Goal: Transaction & Acquisition: Download file/media

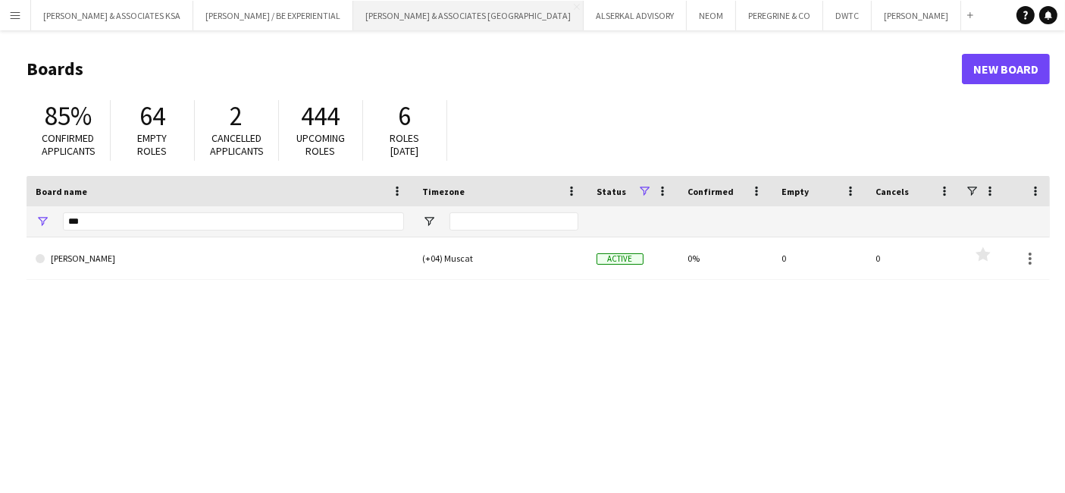
click at [368, 14] on button "RICHARD ATTIAS & ASSOCIATES UAE Close" at bounding box center [468, 16] width 230 height 30
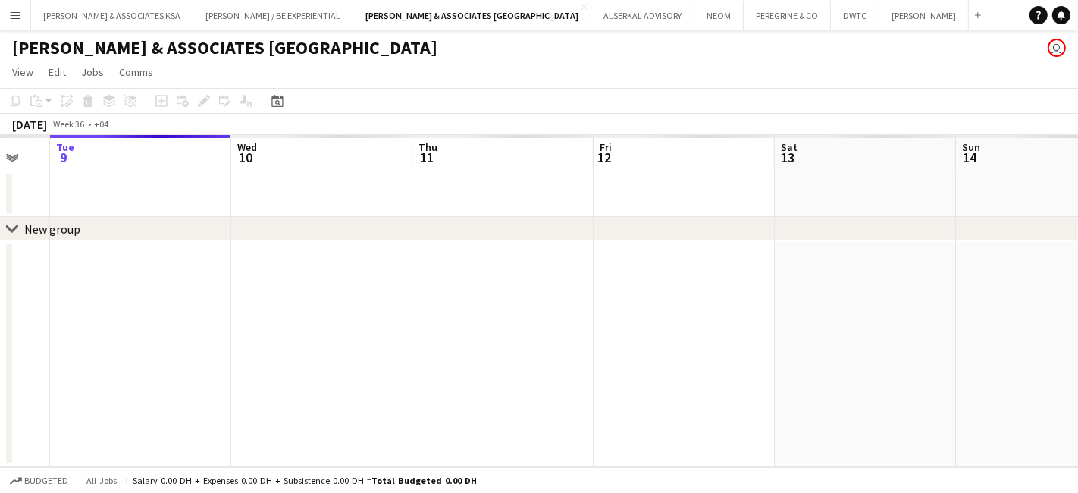
drag, startPoint x: 133, startPoint y: 319, endPoint x: 1077, endPoint y: 361, distance: 944.4
click at [1064, 361] on app-calendar-viewport "Sat 6 Sun 7 Mon 8 Tue 9 Wed 10 Thu 11 Fri 12 Sat 13 Sun 14 Mon 15 Tue 16" at bounding box center [539, 301] width 1078 height 332
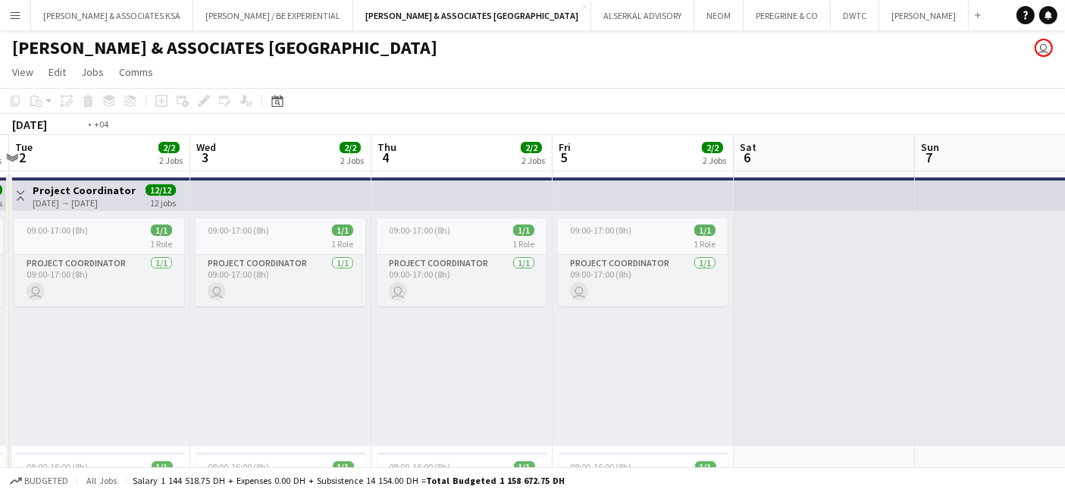
scroll to position [0, 327]
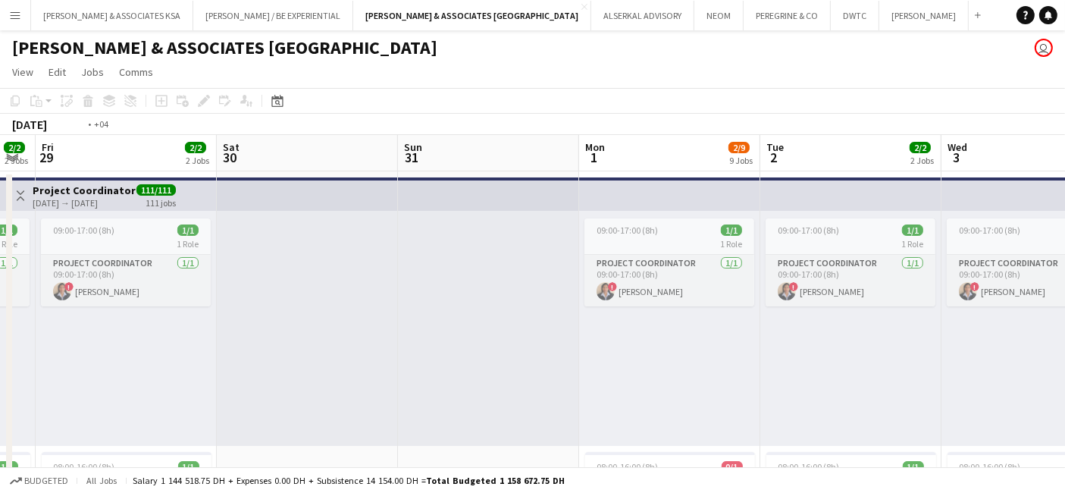
drag, startPoint x: 605, startPoint y: 324, endPoint x: 774, endPoint y: 342, distance: 170.7
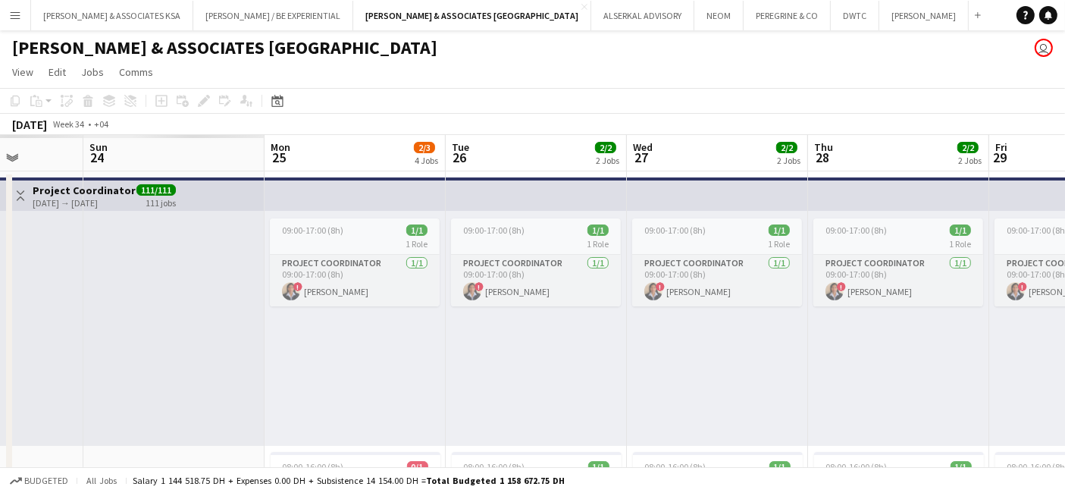
drag, startPoint x: 430, startPoint y: 308, endPoint x: 737, endPoint y: 334, distance: 307.2
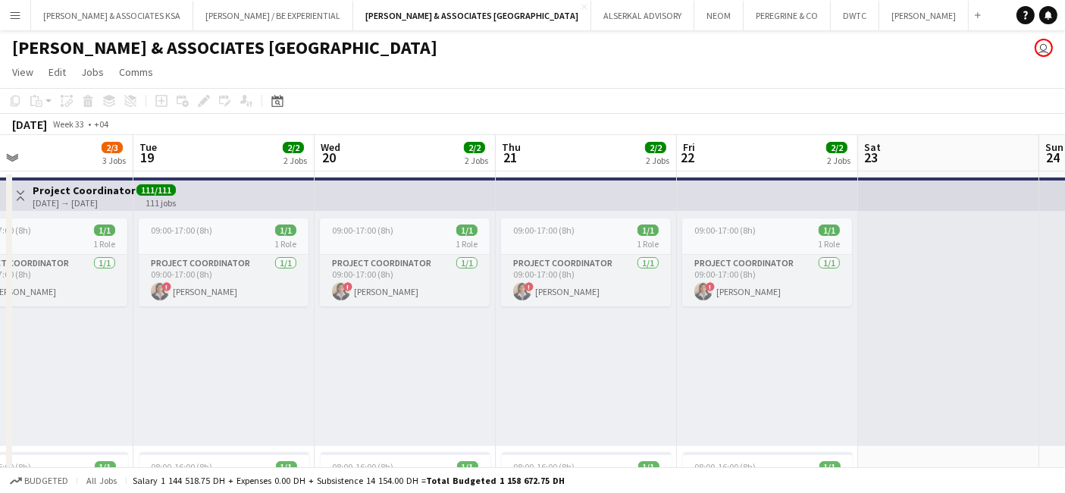
drag, startPoint x: 580, startPoint y: 334, endPoint x: 637, endPoint y: 347, distance: 58.3
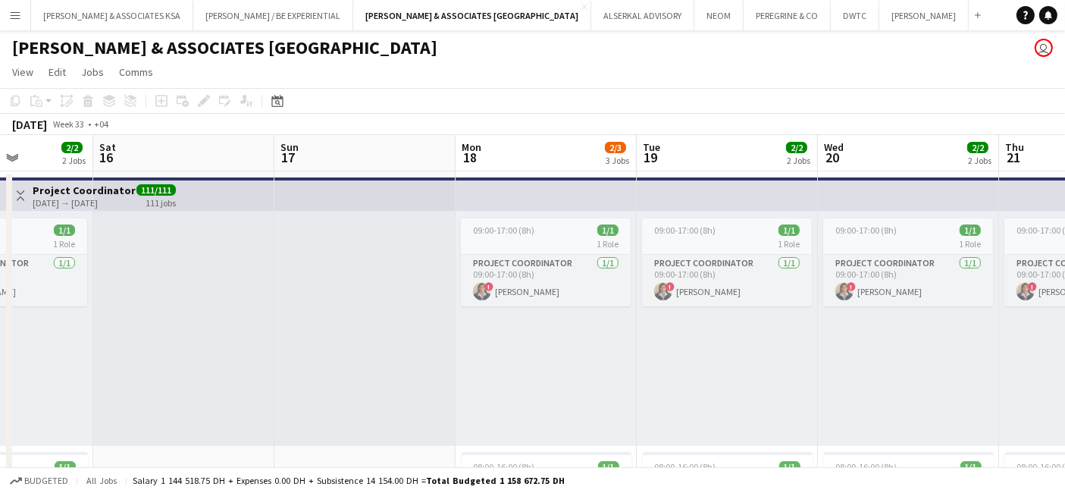
drag, startPoint x: 194, startPoint y: 352, endPoint x: 529, endPoint y: 341, distance: 335.1
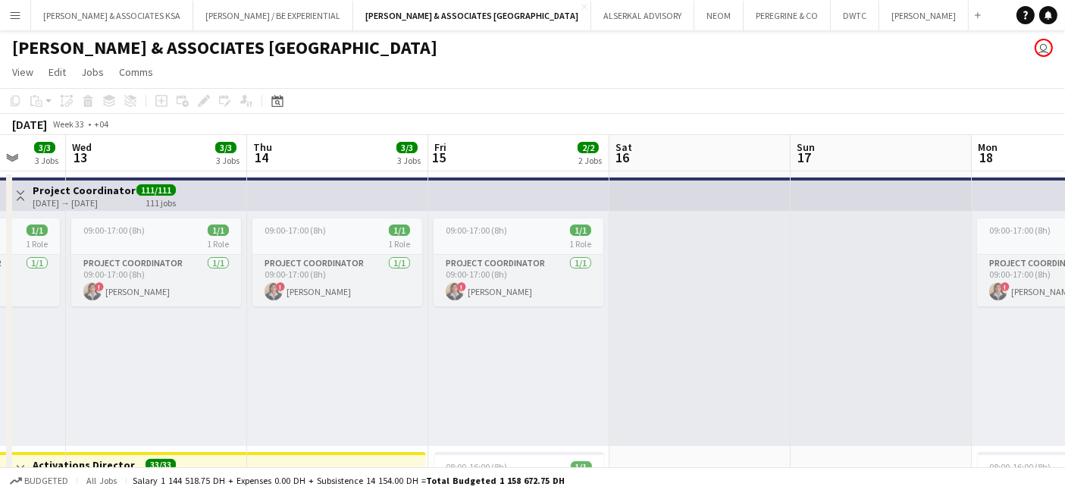
drag, startPoint x: 210, startPoint y: 314, endPoint x: 724, endPoint y: 317, distance: 514.5
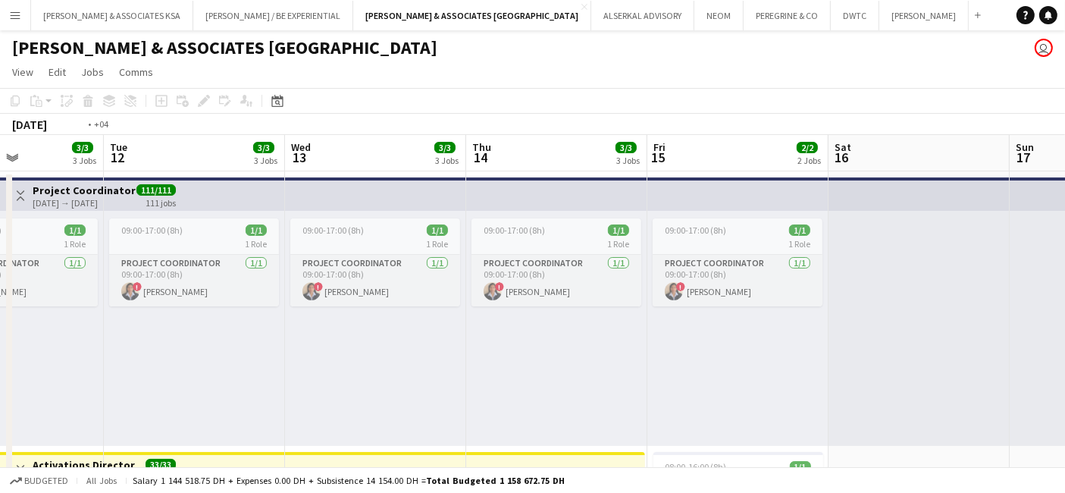
scroll to position [0, 358]
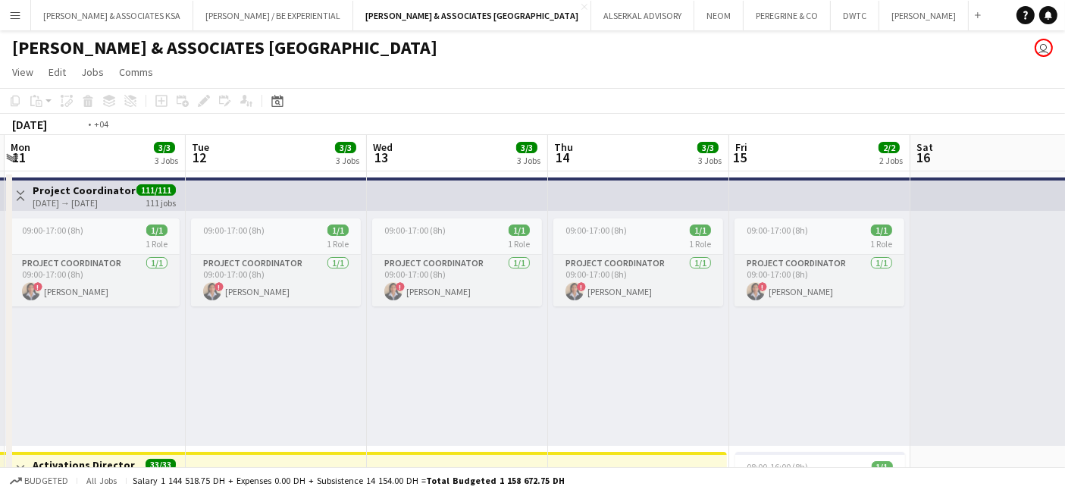
drag, startPoint x: 259, startPoint y: 343, endPoint x: 515, endPoint y: 316, distance: 257.5
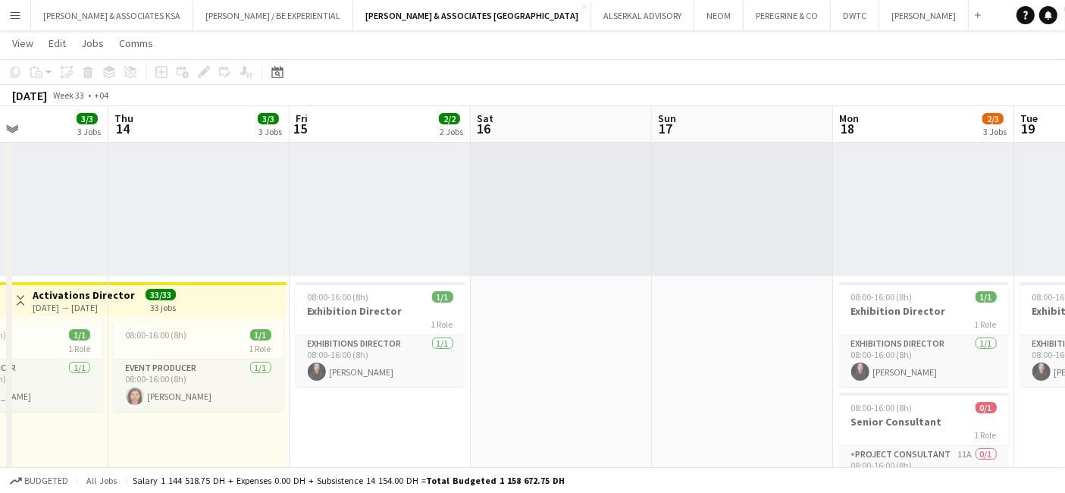
scroll to position [0, 483]
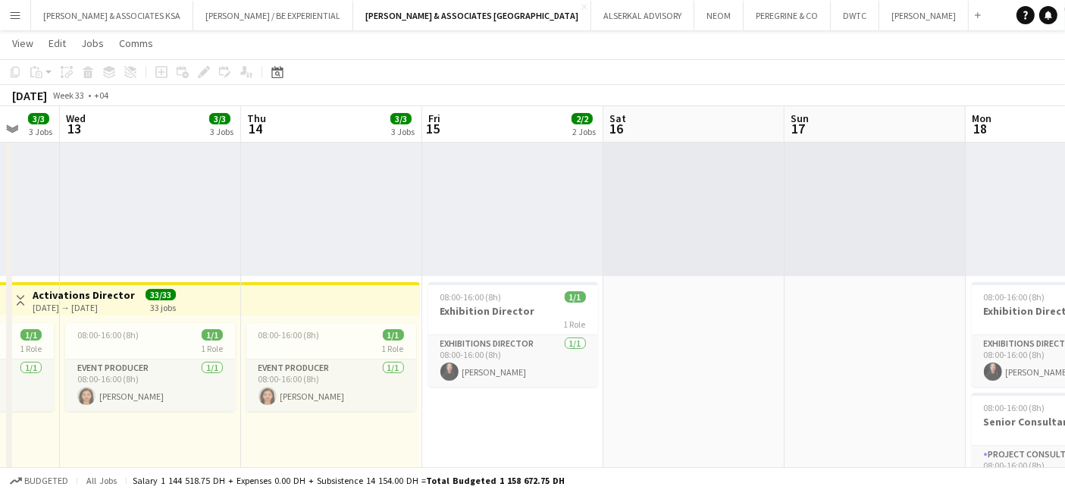
drag, startPoint x: 981, startPoint y: 399, endPoint x: 493, endPoint y: 367, distance: 489.1
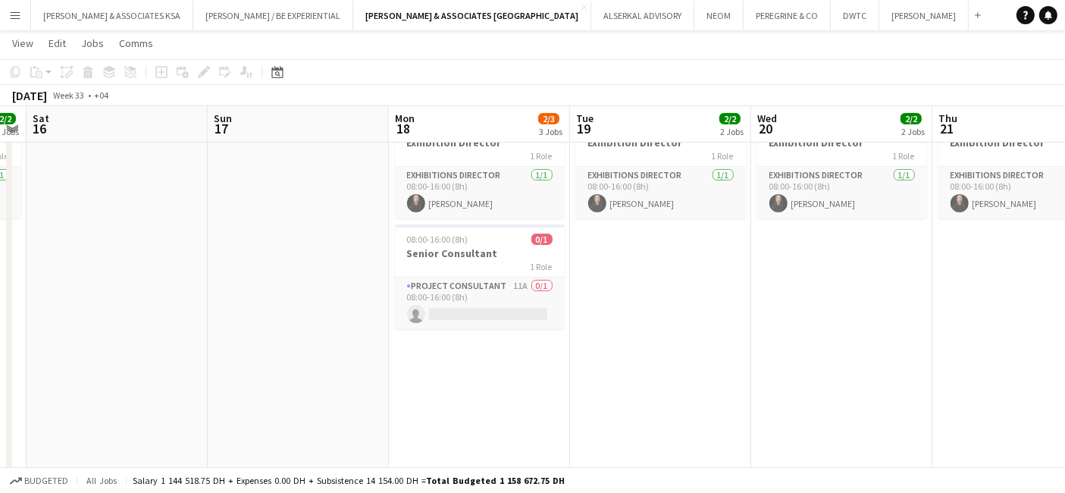
scroll to position [0, 502]
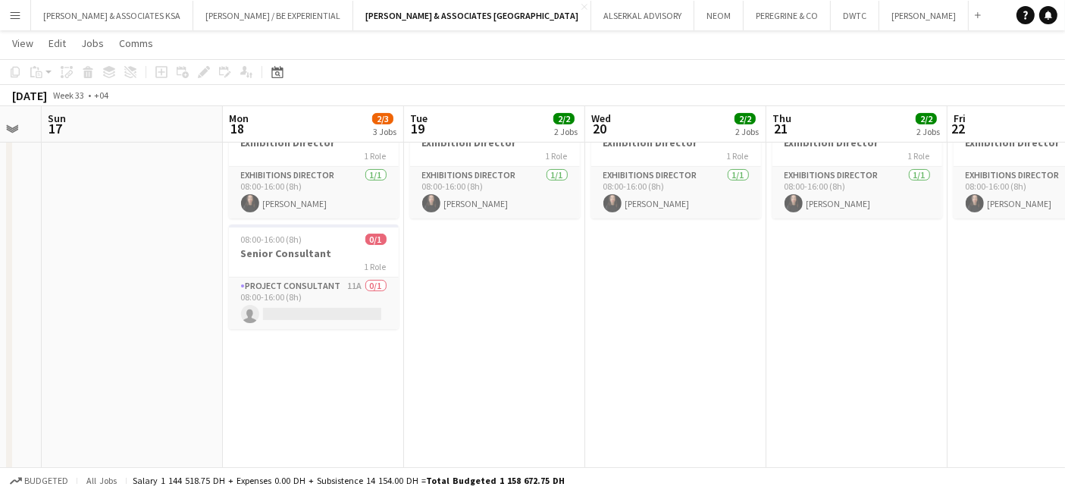
drag, startPoint x: 798, startPoint y: 361, endPoint x: 62, endPoint y: 339, distance: 736.2
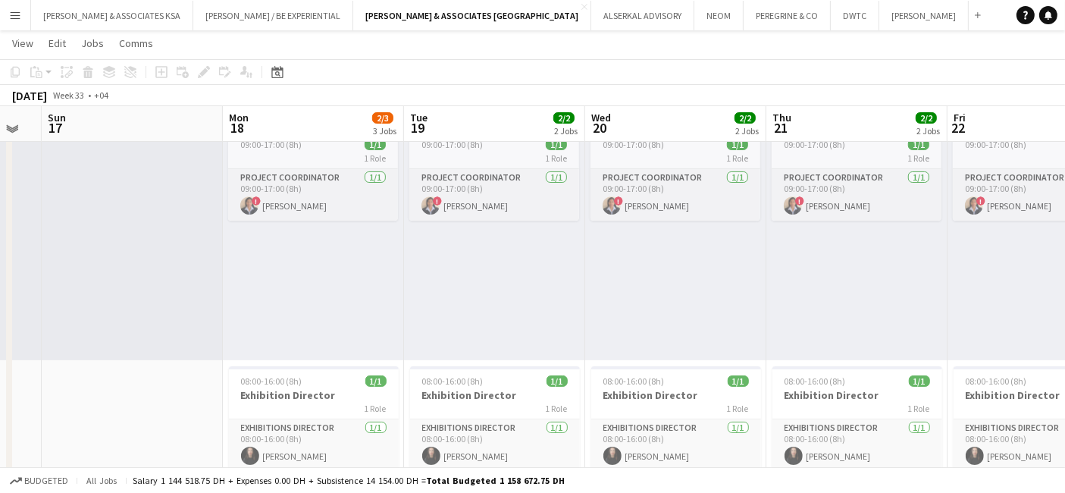
scroll to position [0, 0]
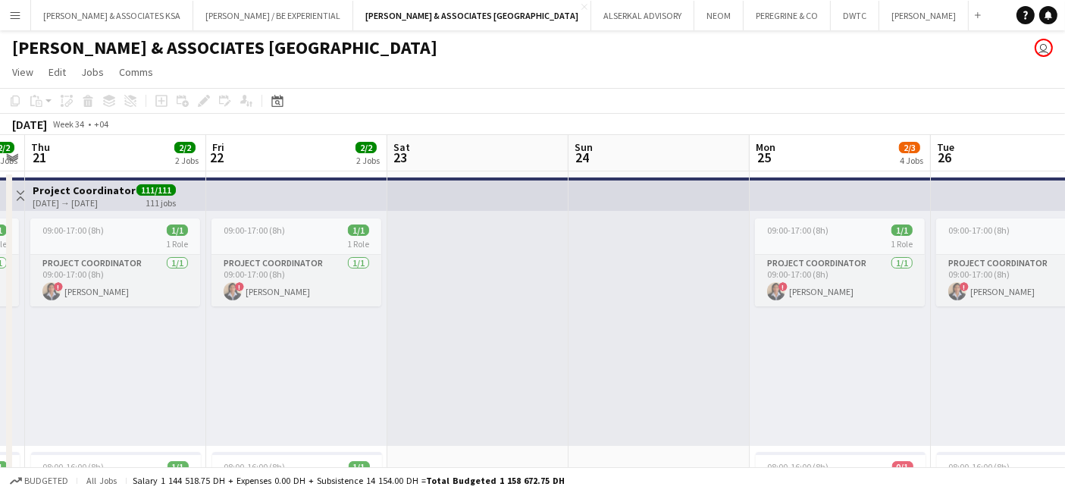
drag, startPoint x: 740, startPoint y: 358, endPoint x: 5, endPoint y: 279, distance: 739.3
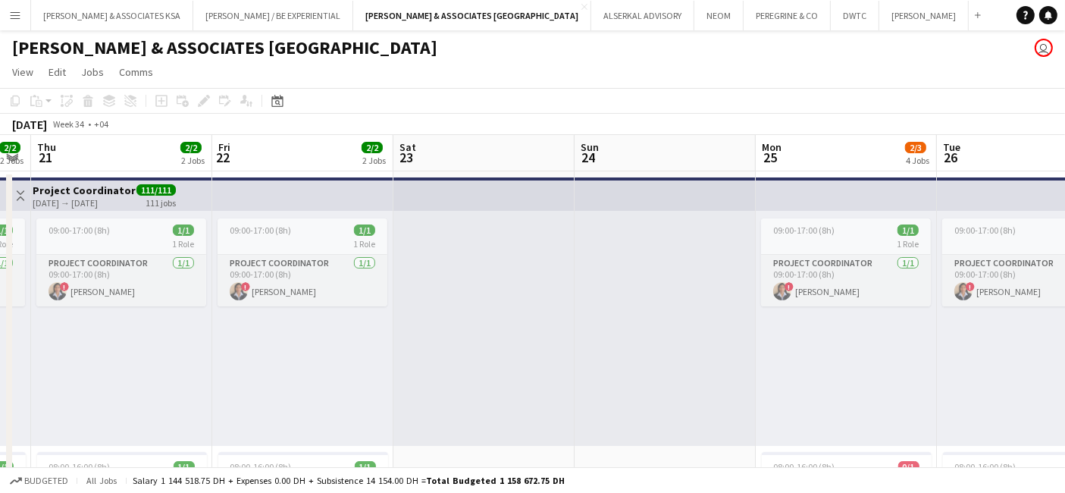
scroll to position [0, 608]
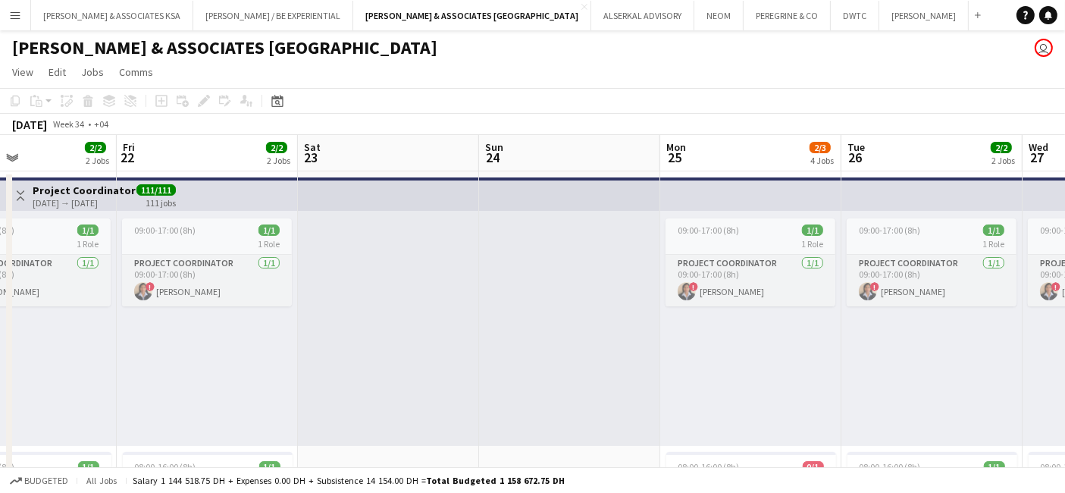
drag, startPoint x: 540, startPoint y: 292, endPoint x: 450, endPoint y: 284, distance: 90.5
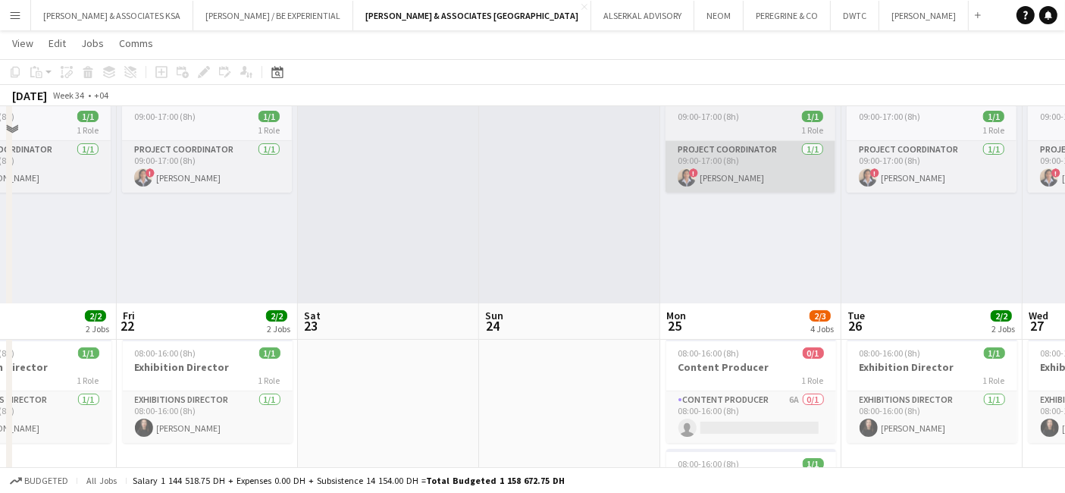
scroll to position [336, 0]
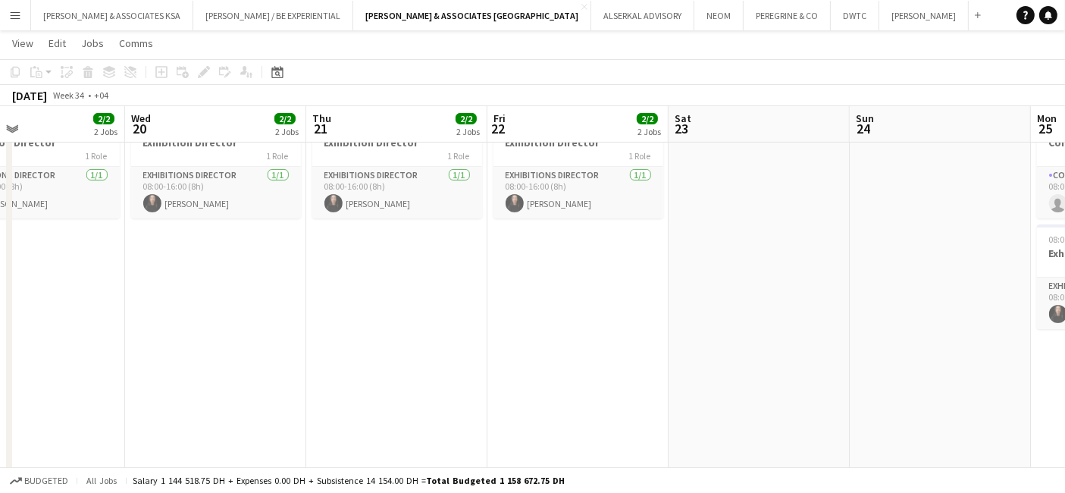
drag, startPoint x: 420, startPoint y: 390, endPoint x: 976, endPoint y: 406, distance: 556.4
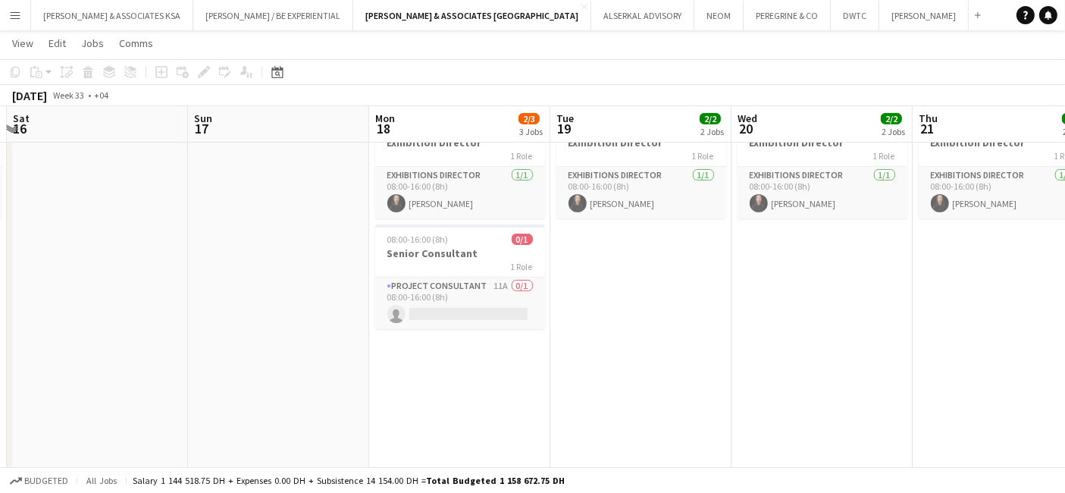
drag, startPoint x: 671, startPoint y: 361, endPoint x: 848, endPoint y: 378, distance: 177.4
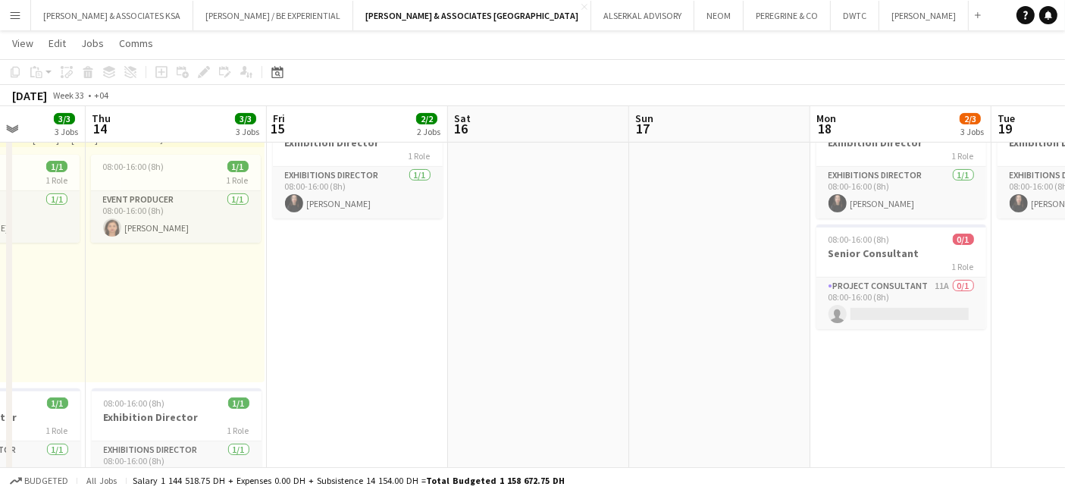
drag, startPoint x: 359, startPoint y: 343, endPoint x: 799, endPoint y: 385, distance: 442.3
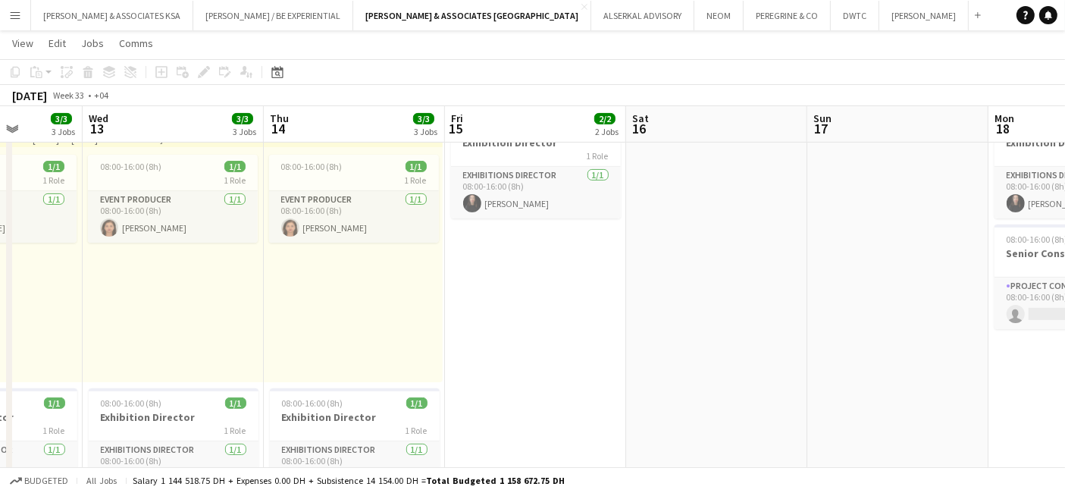
scroll to position [0, 458]
drag, startPoint x: 292, startPoint y: 324, endPoint x: 472, endPoint y: 336, distance: 180.8
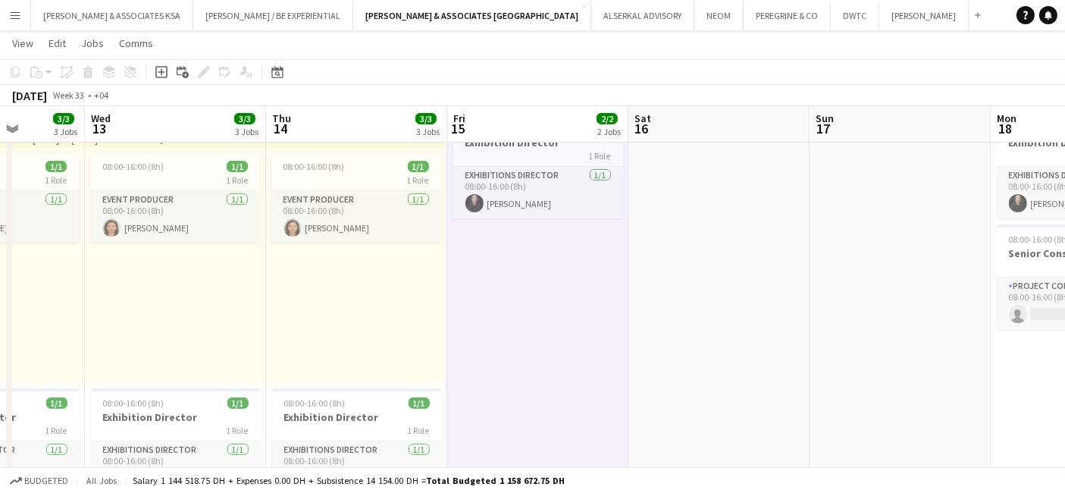
click at [344, 321] on div "08:00-16:00 (8h) 1/1 1 Role Event Producer 1/1 08:00-16:00 (8h) Sangeeta Mircha…" at bounding box center [355, 264] width 179 height 235
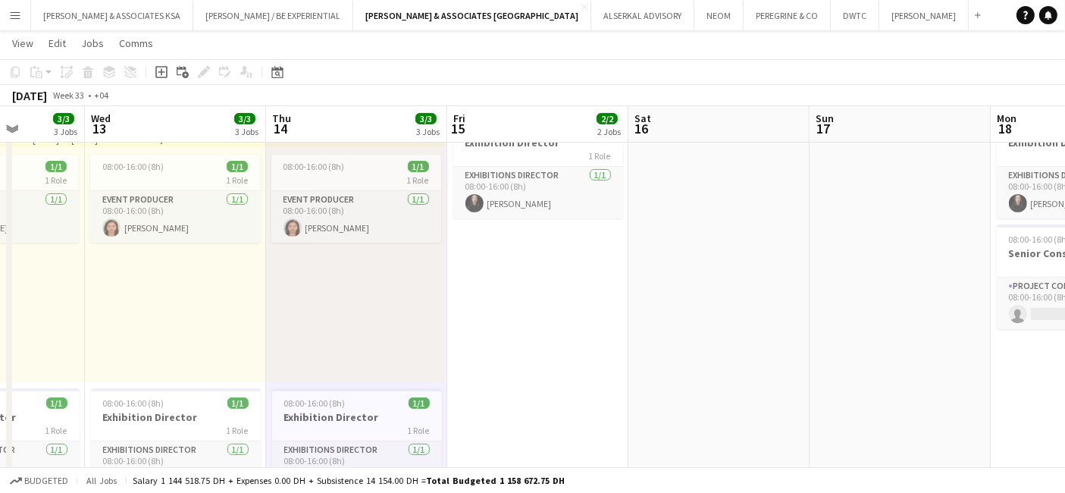
click at [344, 320] on div "08:00-16:00 (8h) 1/1 1 Role Event Producer 1/1 08:00-16:00 (8h) Sangeeta Mircha…" at bounding box center [355, 264] width 179 height 235
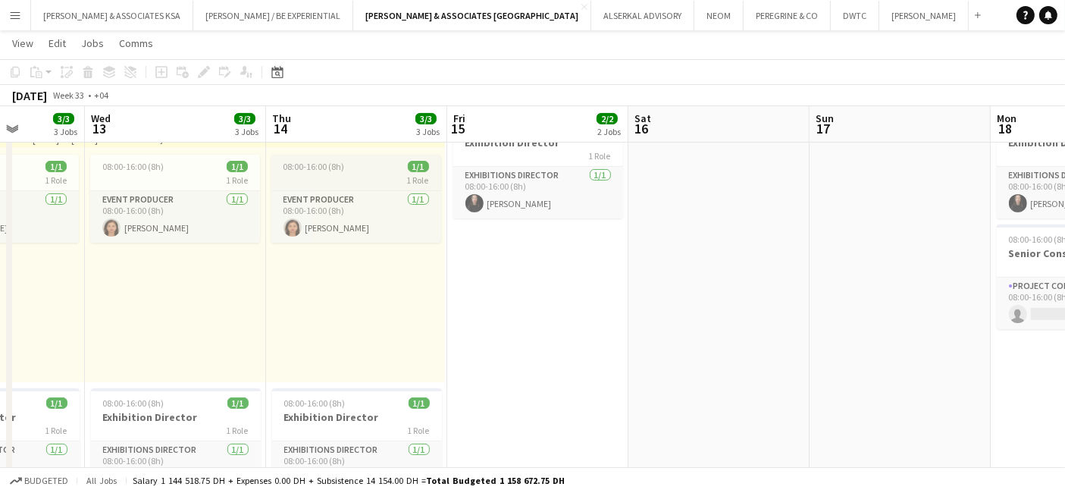
click at [342, 167] on span "08:00-16:00 (8h)" at bounding box center [313, 166] width 61 height 11
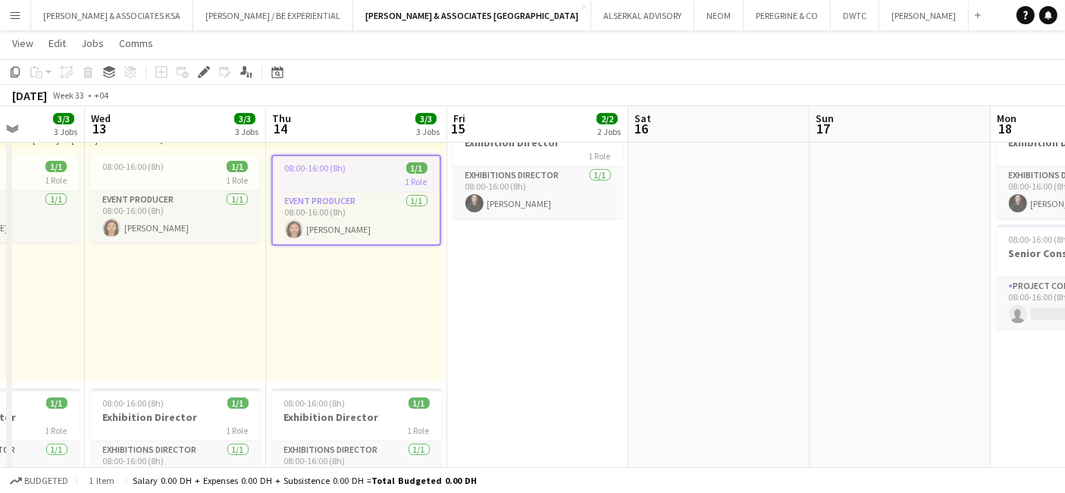
click at [339, 164] on span "08:00-16:00 (8h)" at bounding box center [315, 167] width 61 height 11
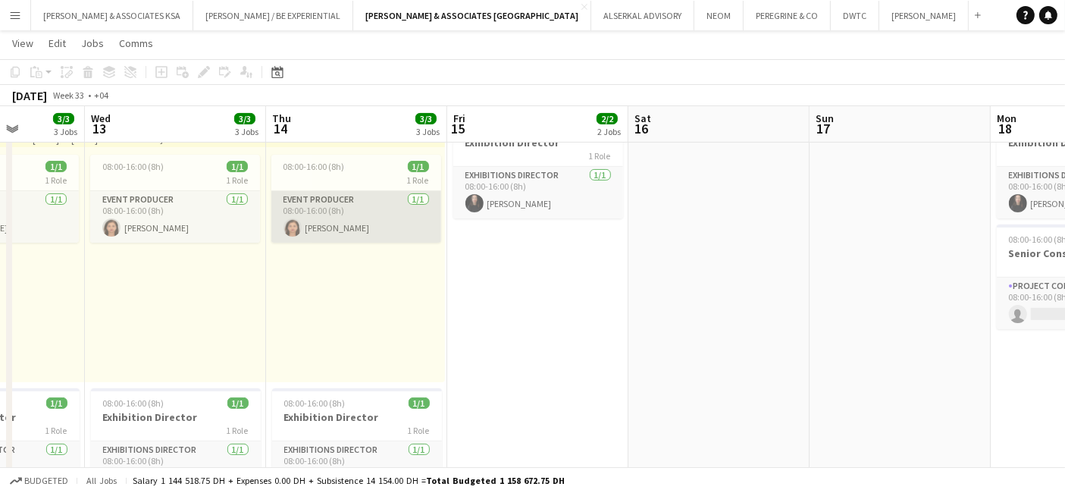
click at [327, 217] on app-card-role "Event Producer 1/1 08:00-16:00 (8h) Sangeeta Mirchandani" at bounding box center [356, 217] width 170 height 52
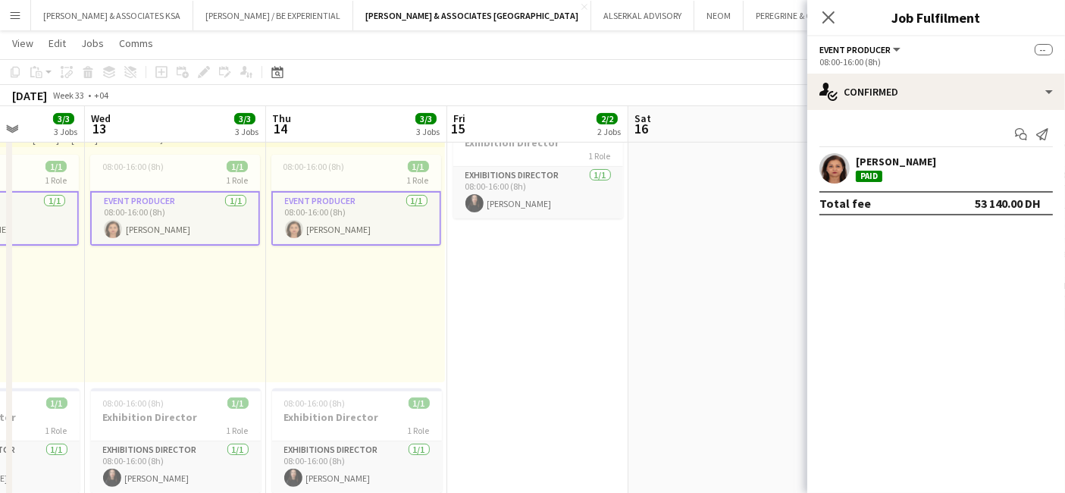
click at [331, 204] on app-card-role "Event Producer 1/1 08:00-16:00 (8h) Sangeeta Mirchandani" at bounding box center [356, 218] width 170 height 55
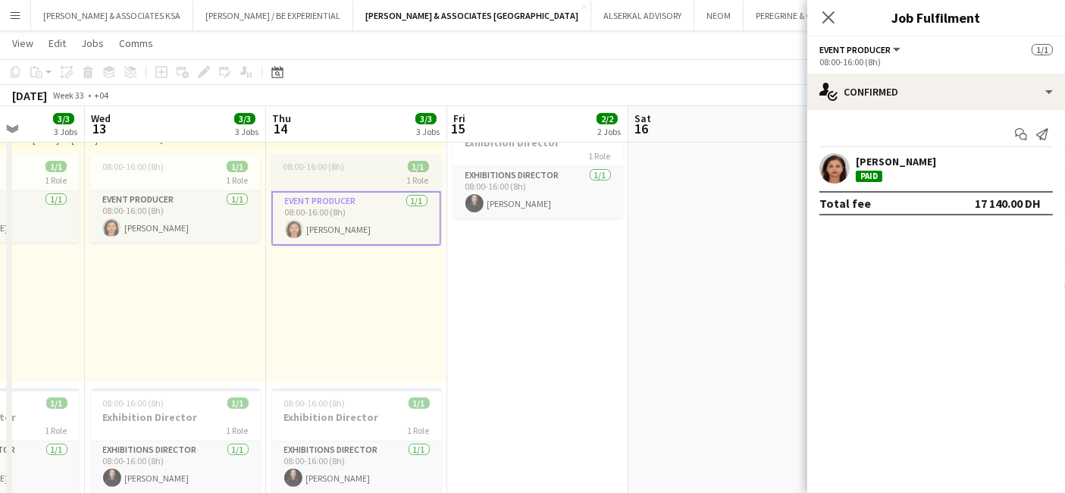
click at [369, 168] on div "08:00-16:00 (8h) 1/1" at bounding box center [356, 166] width 170 height 11
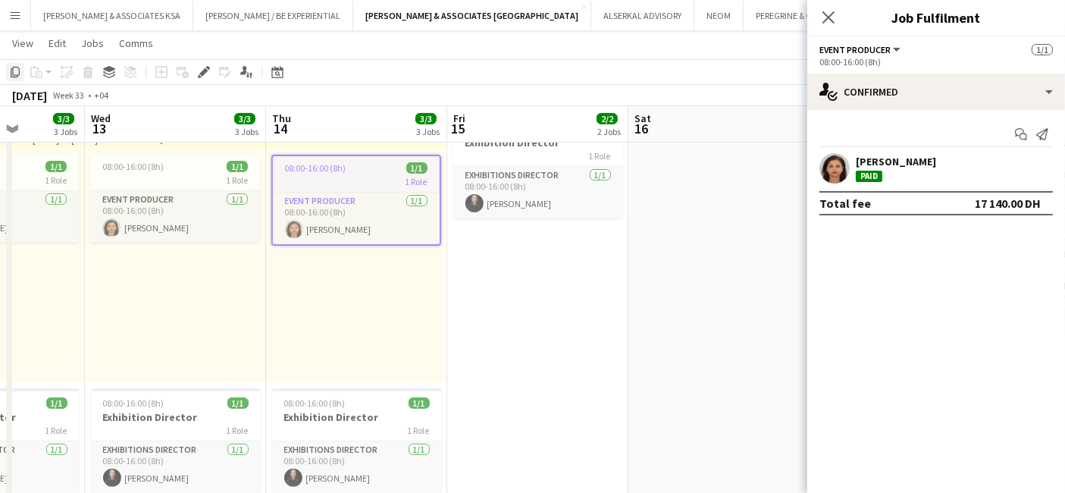
click at [14, 68] on icon "Copy" at bounding box center [15, 72] width 12 height 12
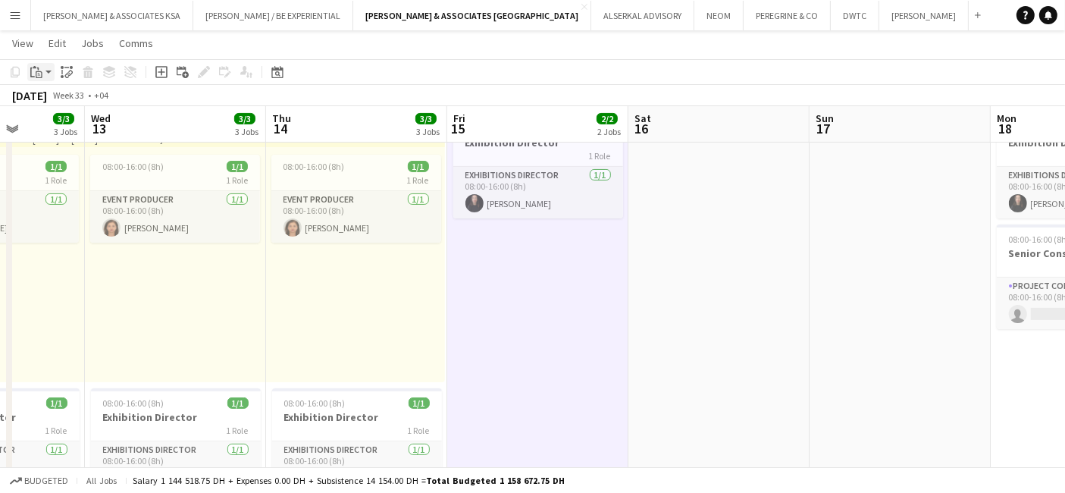
click at [35, 68] on icon at bounding box center [35, 67] width 4 height 2
click at [53, 133] on link "Paste with crew Ctrl+Shift+V" at bounding box center [111, 127] width 142 height 14
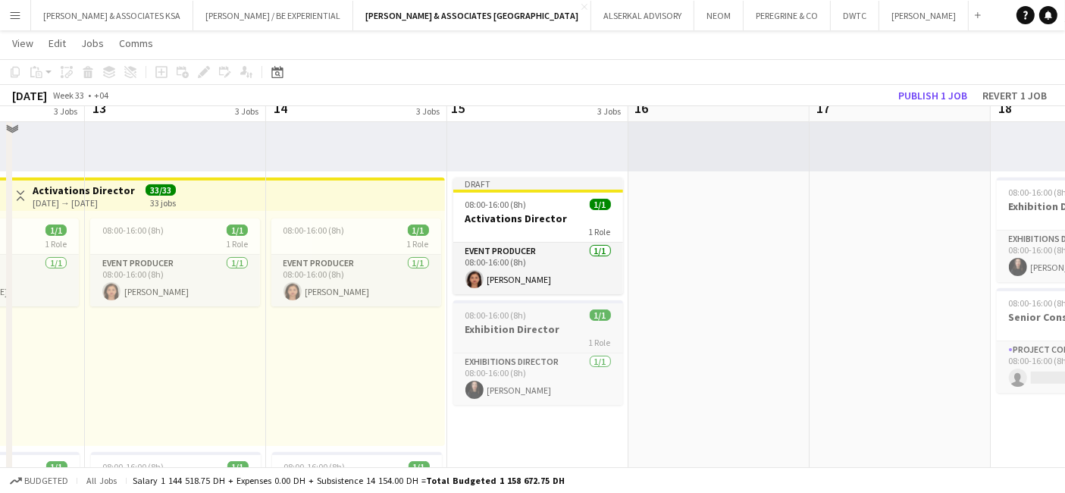
scroll to position [252, 0]
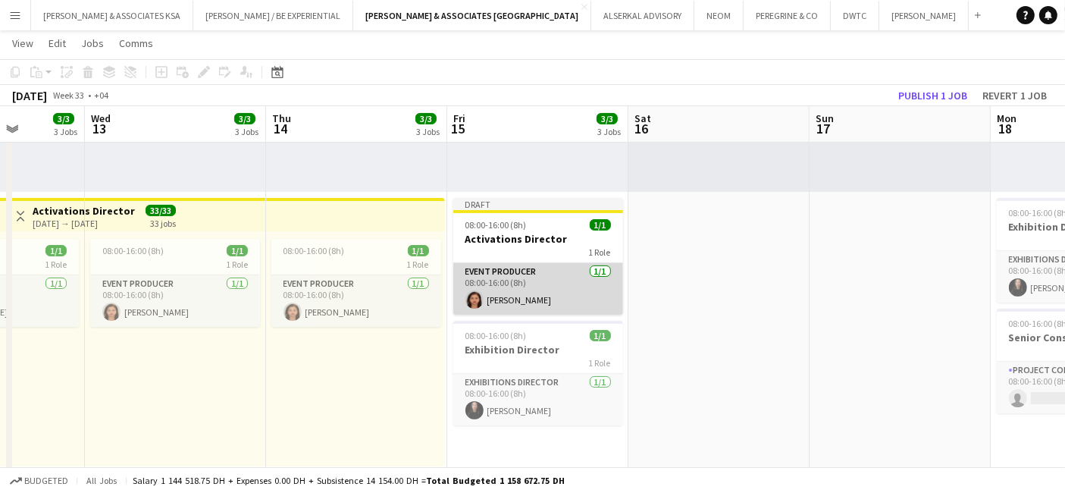
click at [502, 274] on app-card-role "Event Producer 1/1 08:00-16:00 (8h) Sangeeta Mirchandani" at bounding box center [538, 289] width 170 height 52
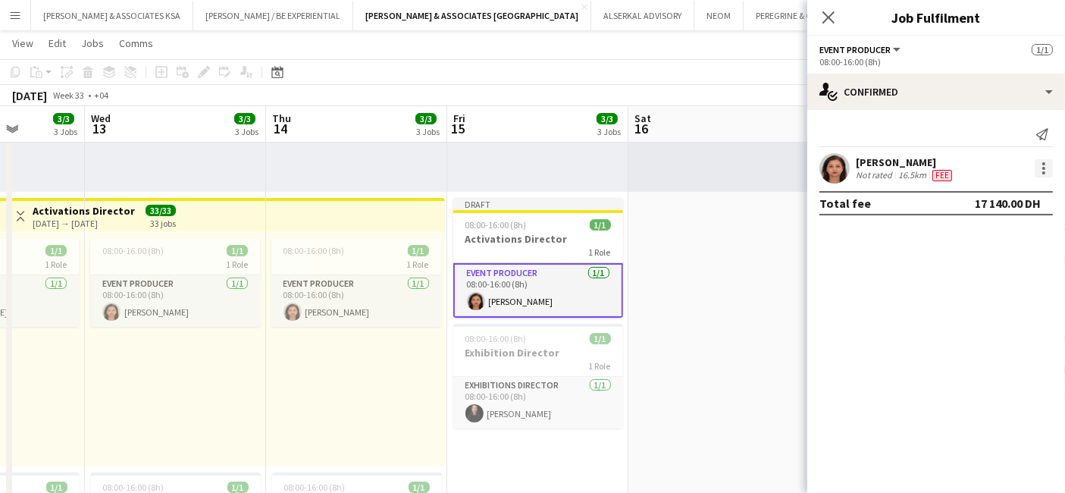
click at [1046, 163] on div at bounding box center [1043, 168] width 18 height 18
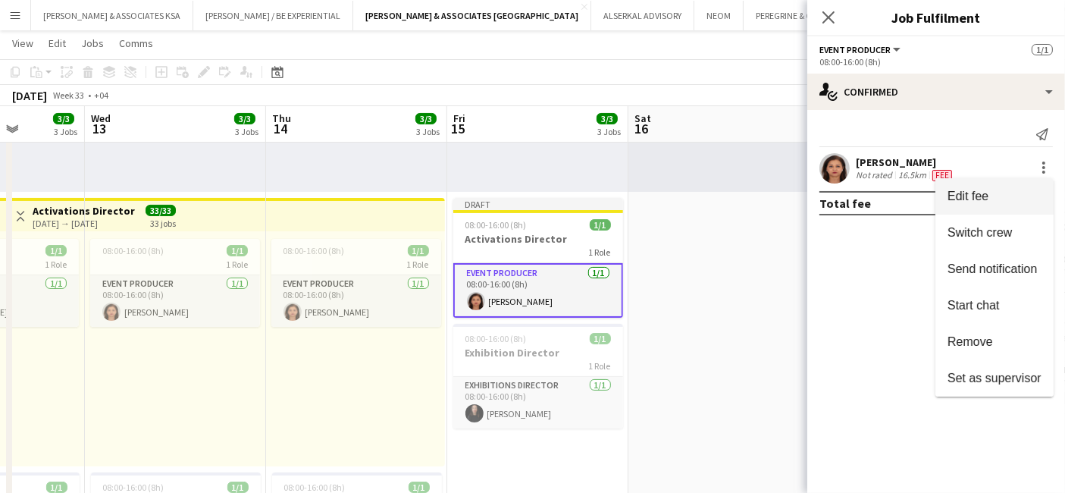
click at [971, 203] on button "Edit fee" at bounding box center [994, 196] width 118 height 36
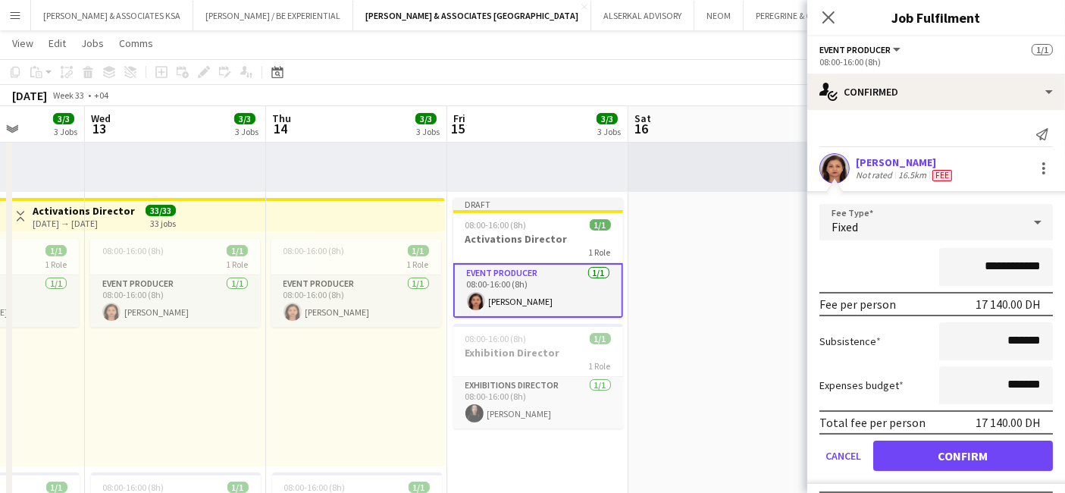
click at [874, 217] on div "Fixed" at bounding box center [920, 222] width 203 height 36
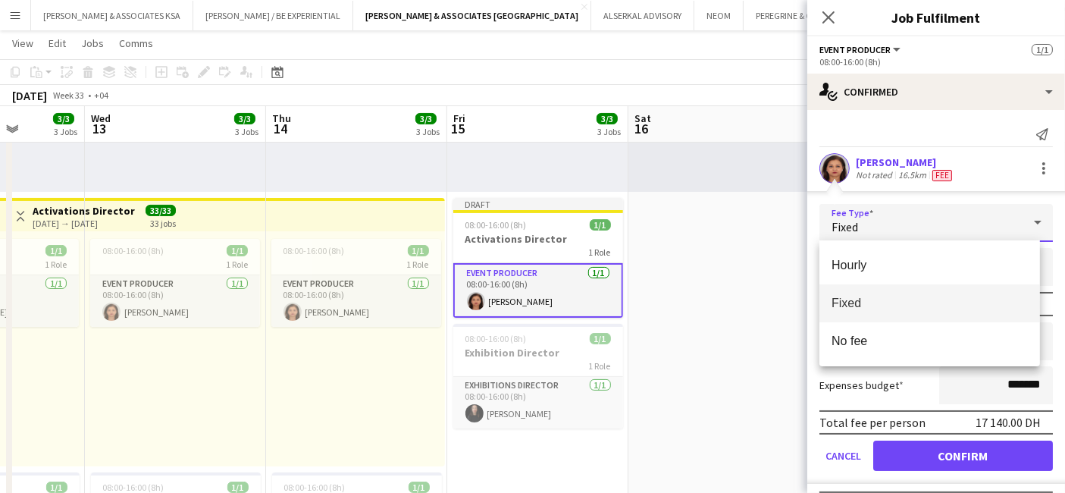
click at [879, 221] on div at bounding box center [532, 246] width 1065 height 493
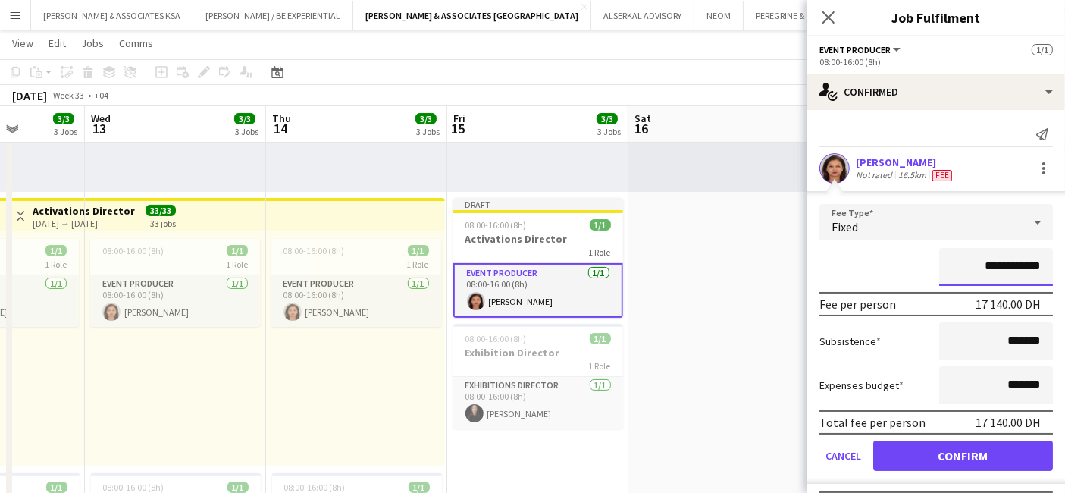
drag, startPoint x: 1011, startPoint y: 259, endPoint x: 928, endPoint y: 265, distance: 82.8
click at [939, 265] on input "**********" at bounding box center [996, 267] width 114 height 38
type input "****"
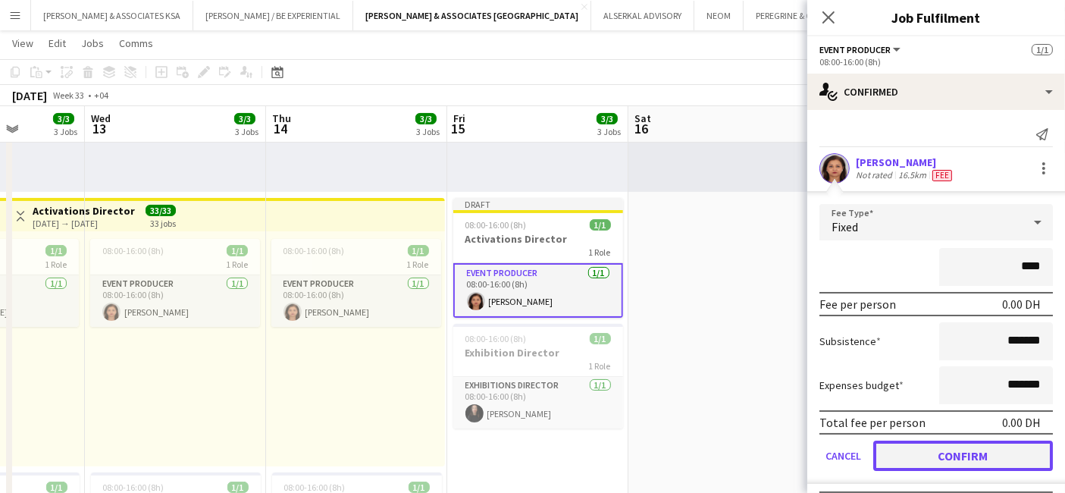
click at [967, 447] on button "Confirm" at bounding box center [963, 455] width 180 height 30
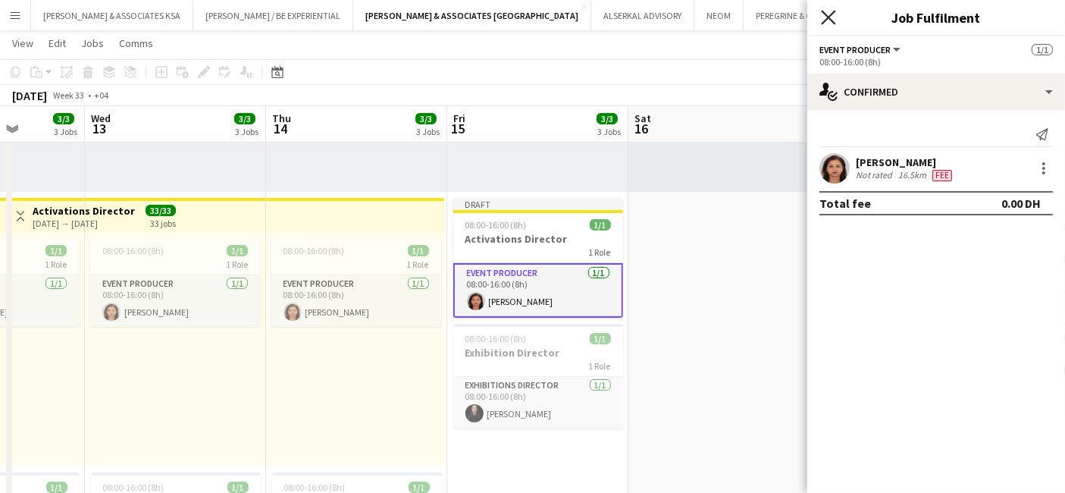
click at [831, 16] on icon at bounding box center [828, 17] width 14 height 14
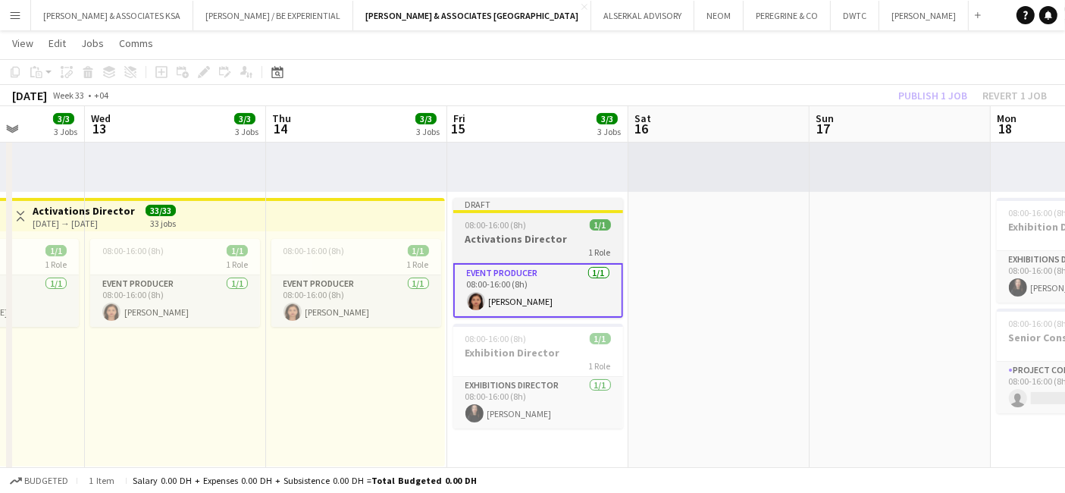
click at [522, 232] on h3 "Activations Director" at bounding box center [538, 239] width 170 height 14
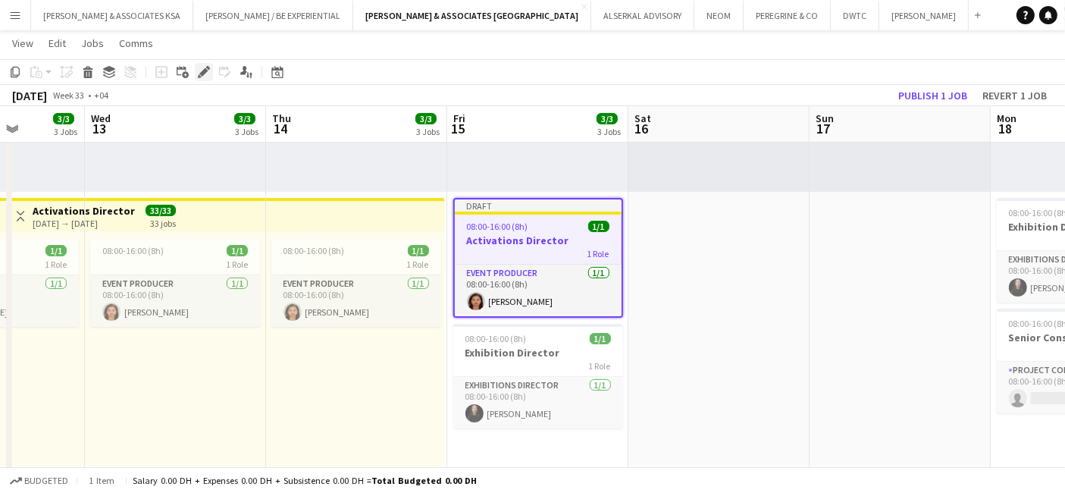
click at [199, 66] on icon "Edit" at bounding box center [204, 72] width 12 height 12
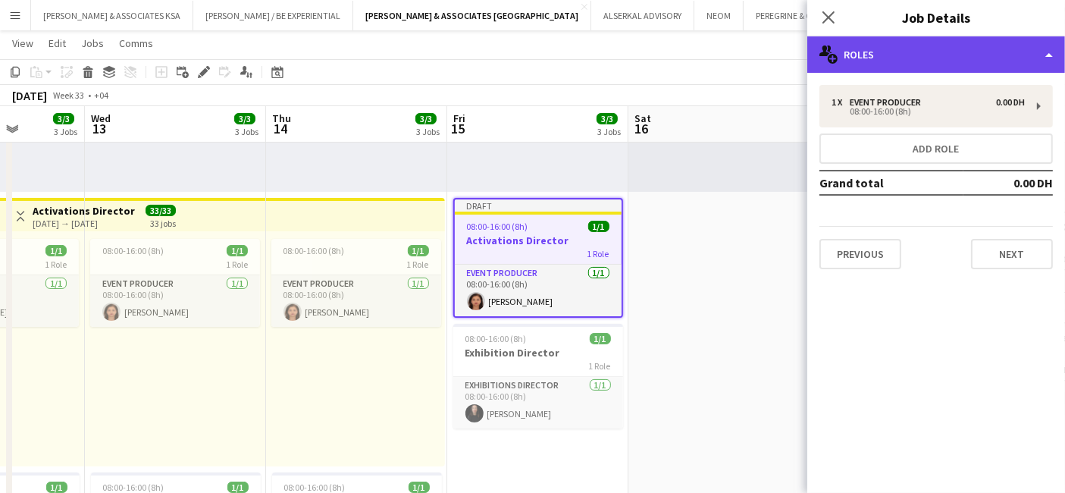
click at [904, 56] on div "multiple-users-add Roles" at bounding box center [936, 54] width 258 height 36
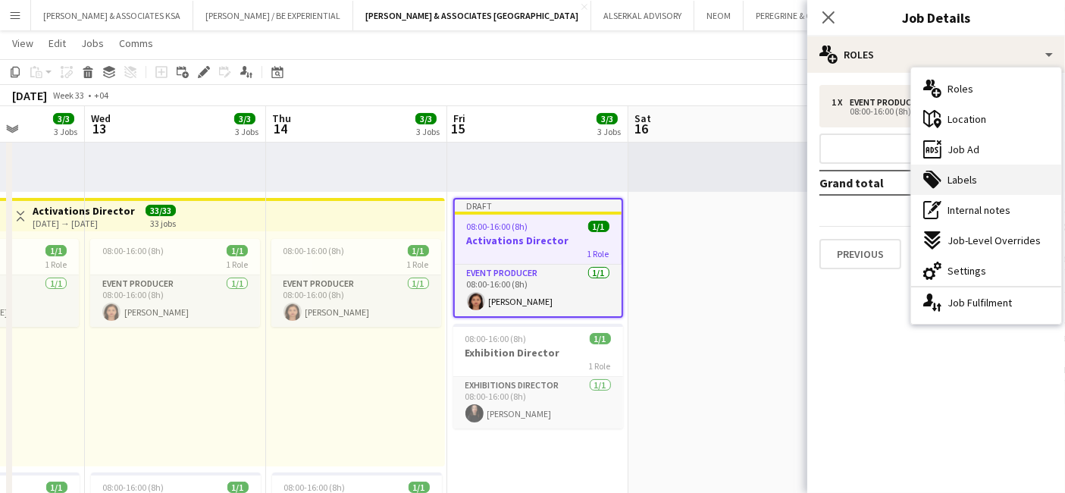
click at [952, 174] on span "Labels" at bounding box center [962, 180] width 30 height 14
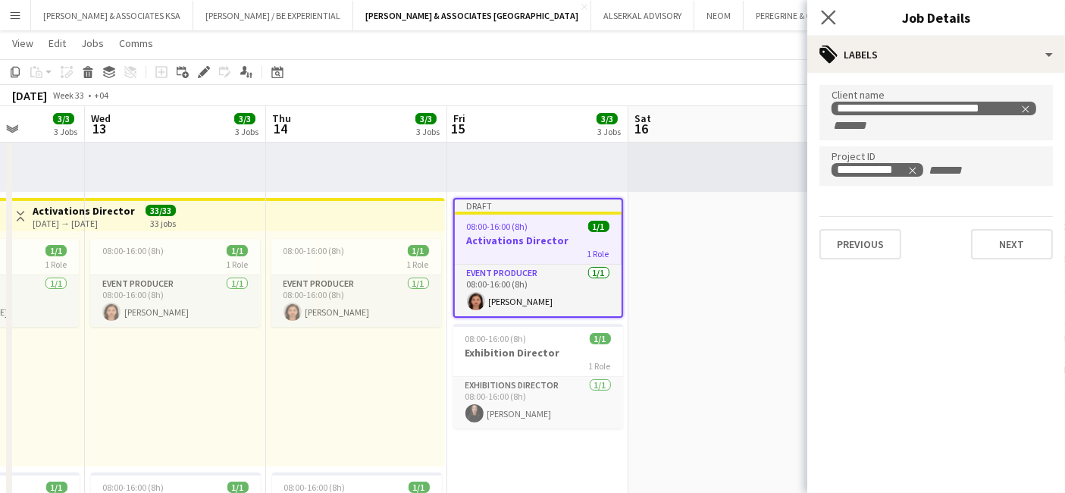
click at [829, 10] on icon "Close pop-in" at bounding box center [828, 17] width 14 height 14
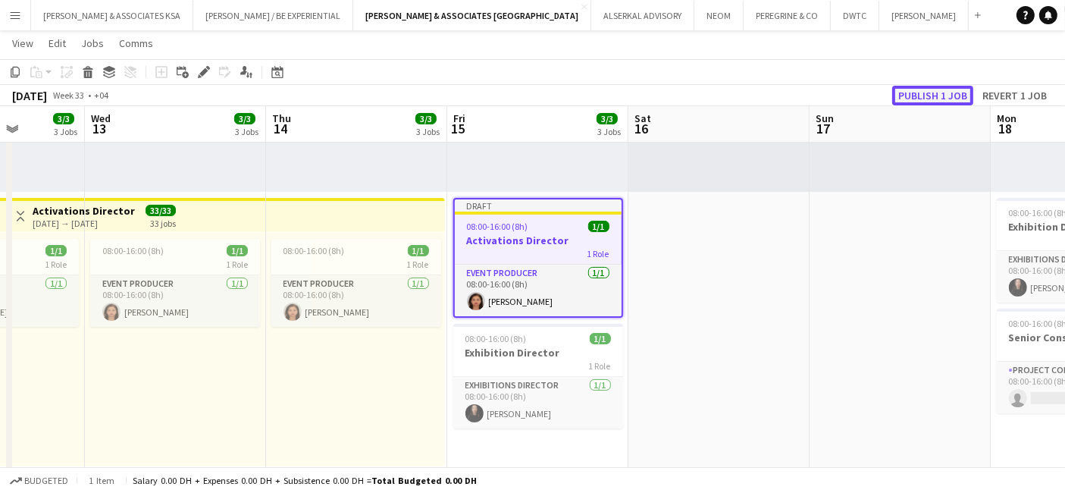
click at [943, 92] on button "Publish 1 job" at bounding box center [932, 96] width 81 height 20
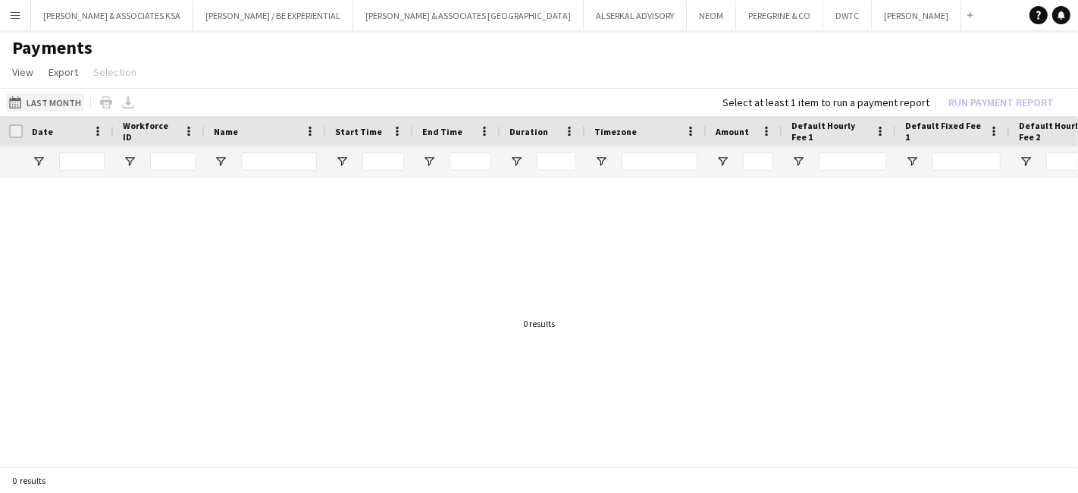
click at [46, 99] on button "16-08-2025 to 31-08-2025 Last Month" at bounding box center [45, 102] width 78 height 18
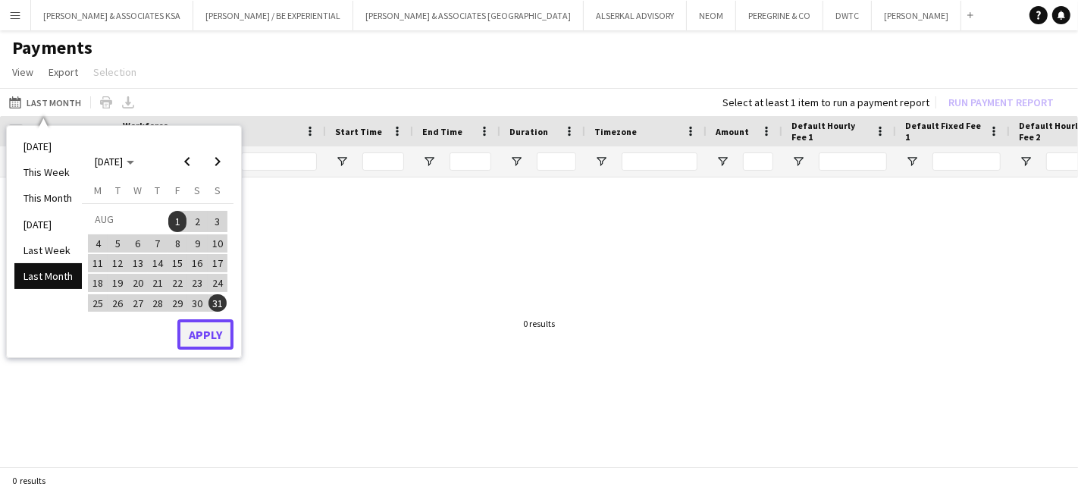
click at [207, 336] on button "Apply" at bounding box center [205, 334] width 56 height 30
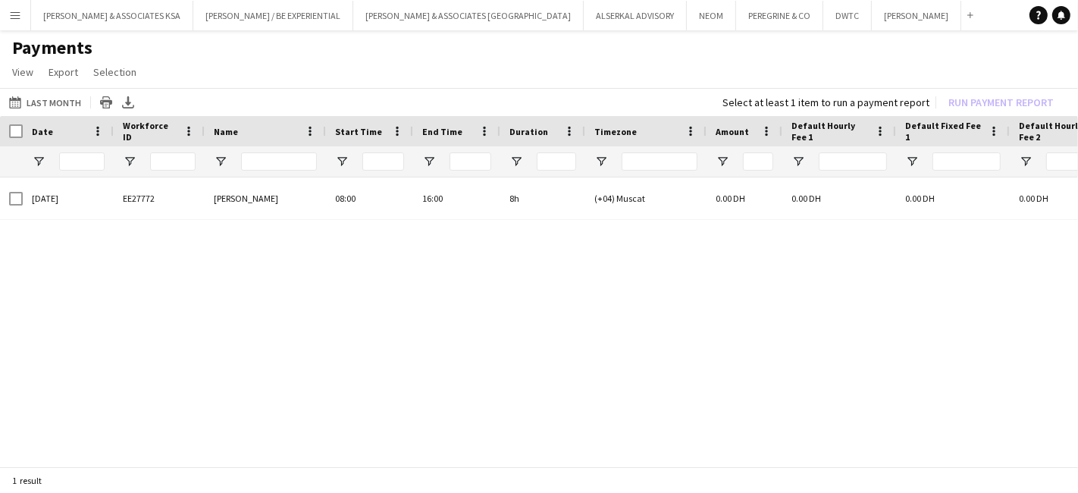
click at [17, 17] on app-icon "Menu" at bounding box center [15, 15] width 12 height 12
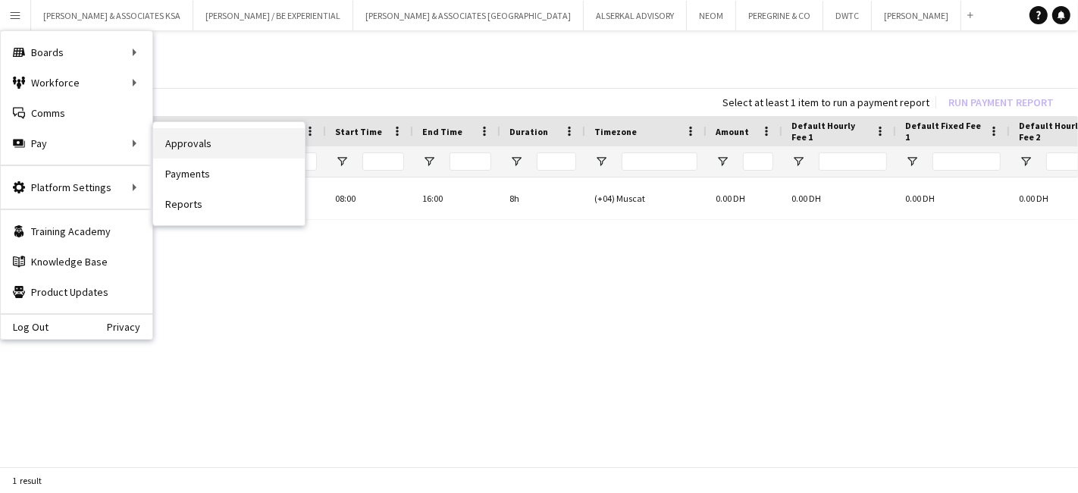
click at [200, 142] on link "Approvals" at bounding box center [229, 143] width 152 height 30
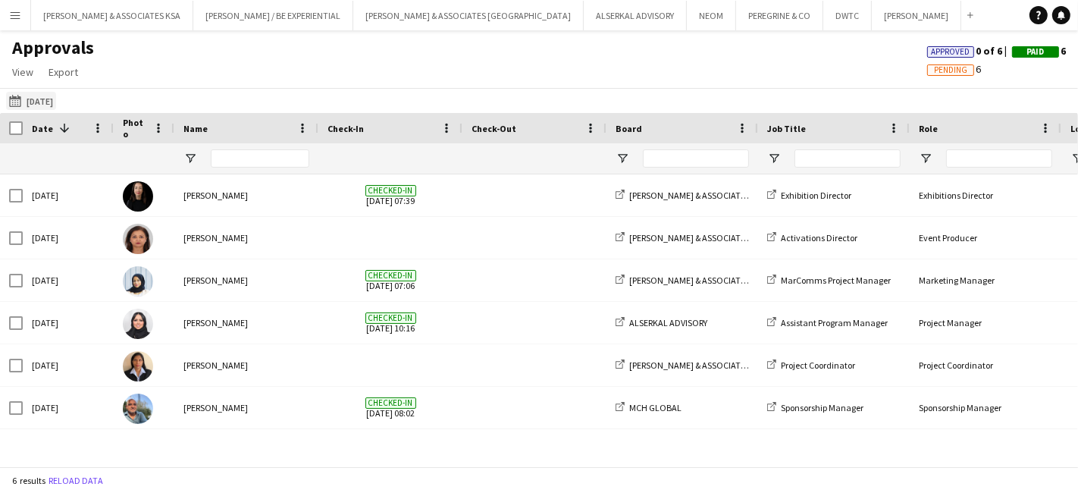
click at [52, 100] on button "[DATE] [DATE]" at bounding box center [31, 101] width 50 height 18
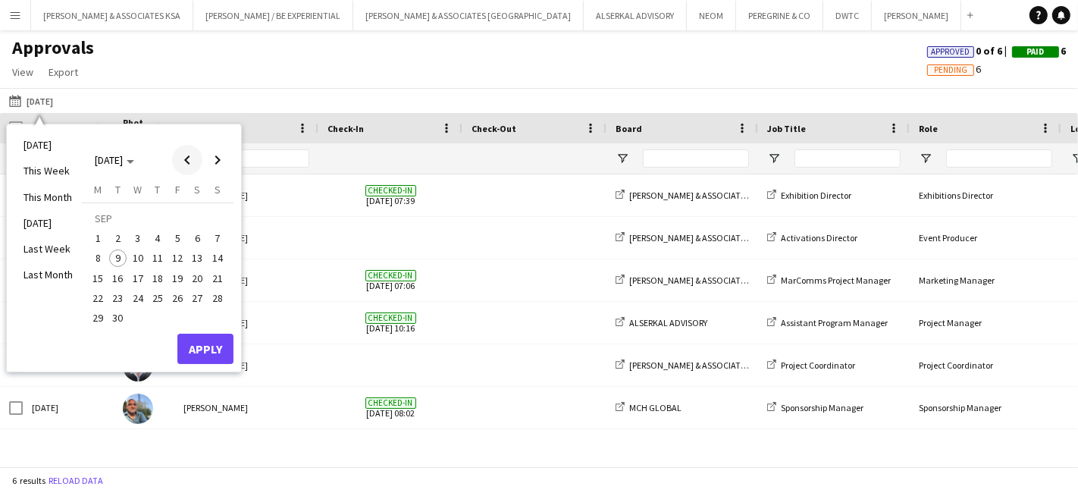
click at [183, 163] on span "Previous month" at bounding box center [187, 160] width 30 height 30
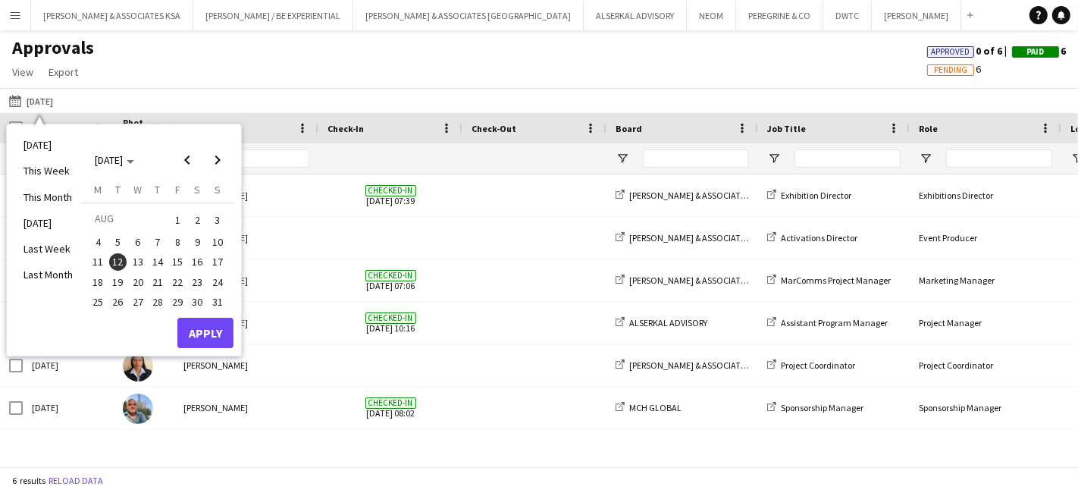
click at [172, 256] on span "15" at bounding box center [177, 262] width 18 height 18
click at [201, 334] on button "Apply" at bounding box center [205, 333] width 56 height 30
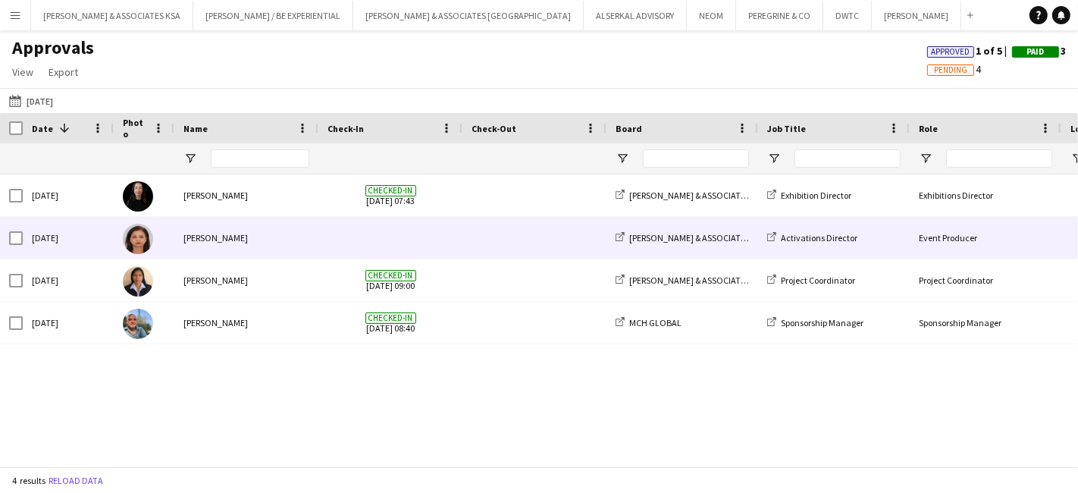
click at [480, 235] on span at bounding box center [534, 238] width 126 height 42
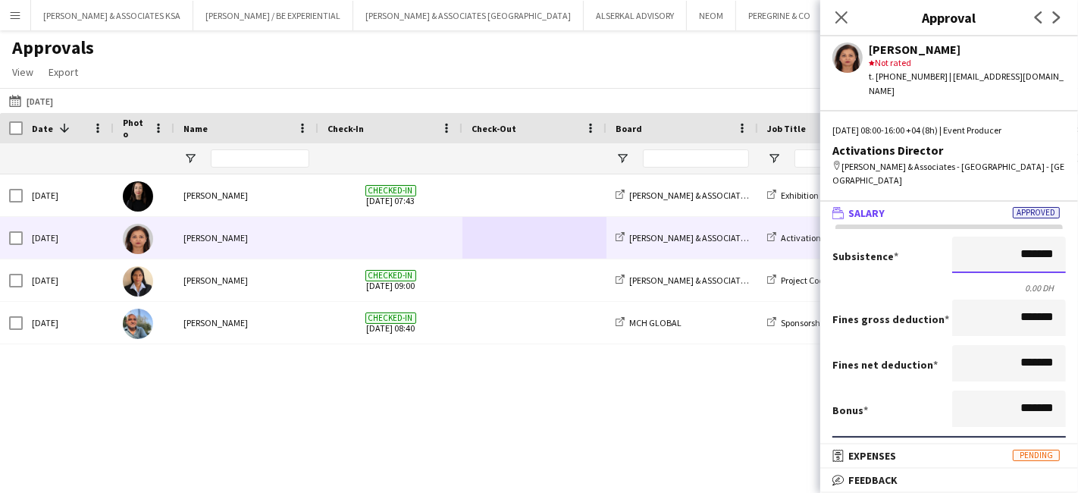
drag, startPoint x: 1028, startPoint y: 224, endPoint x: 950, endPoint y: 224, distance: 78.8
click at [952, 236] on input "*******" at bounding box center [1009, 254] width 114 height 36
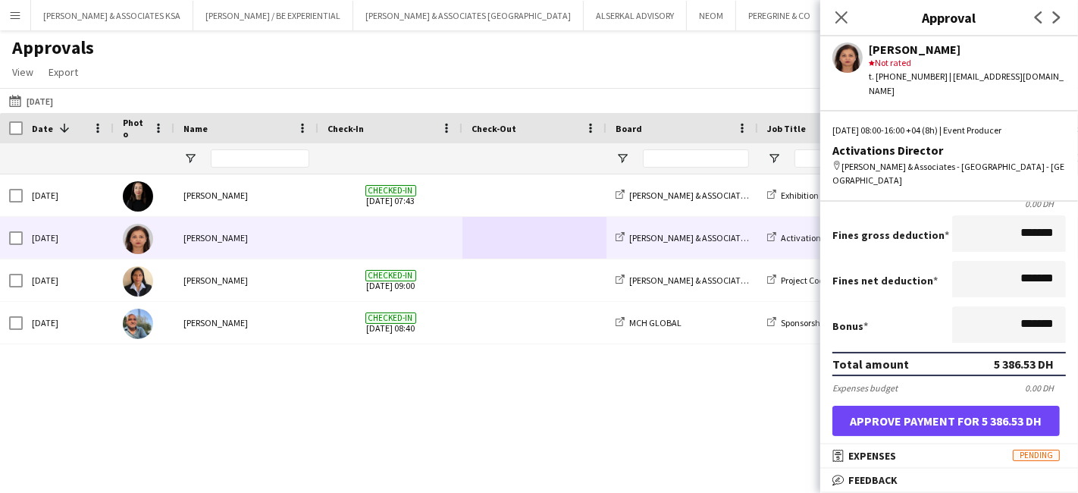
type input "**********"
click at [896, 405] on button "Approve payment for 5 386.53 DH" at bounding box center [945, 420] width 227 height 30
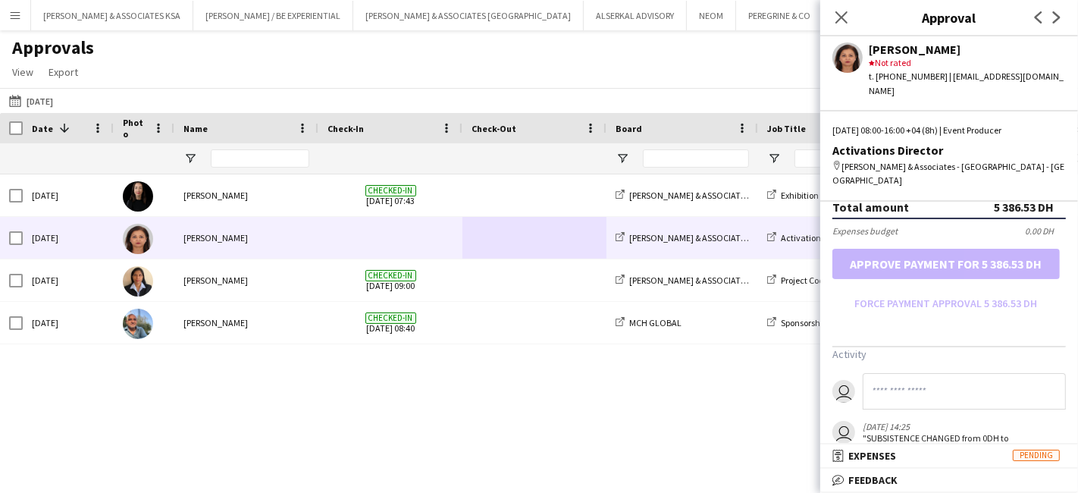
click at [881, 373] on input at bounding box center [963, 391] width 203 height 36
type input "*"
paste input "**********"
click at [972, 373] on input "**********" at bounding box center [957, 391] width 190 height 36
click at [968, 373] on input "**********" at bounding box center [957, 391] width 190 height 36
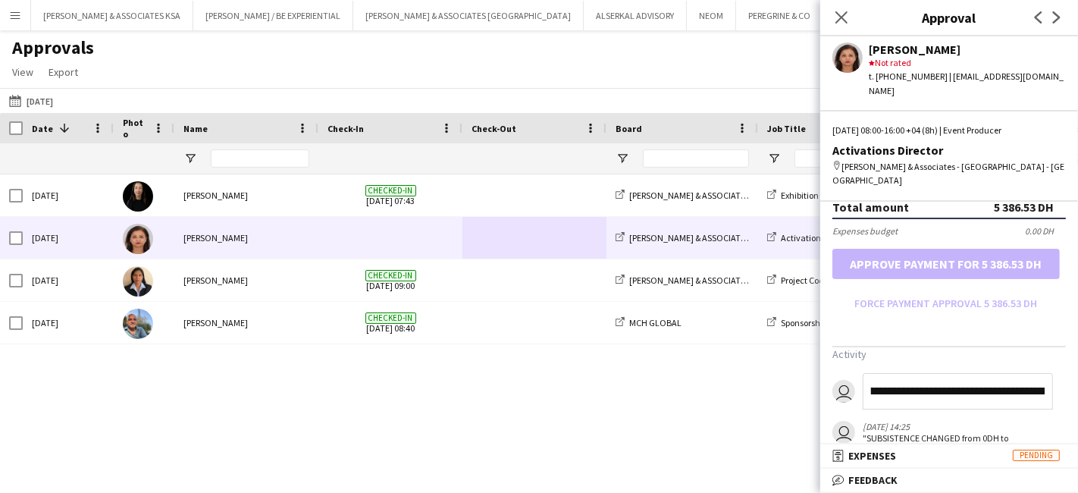
scroll to position [0, 37]
drag, startPoint x: 987, startPoint y: 361, endPoint x: 1002, endPoint y: 358, distance: 15.5
click at [1002, 373] on input "**********" at bounding box center [957, 391] width 190 height 36
drag, startPoint x: 1002, startPoint y: 358, endPoint x: 1013, endPoint y: 358, distance: 11.4
click at [1013, 373] on input "**********" at bounding box center [957, 391] width 190 height 36
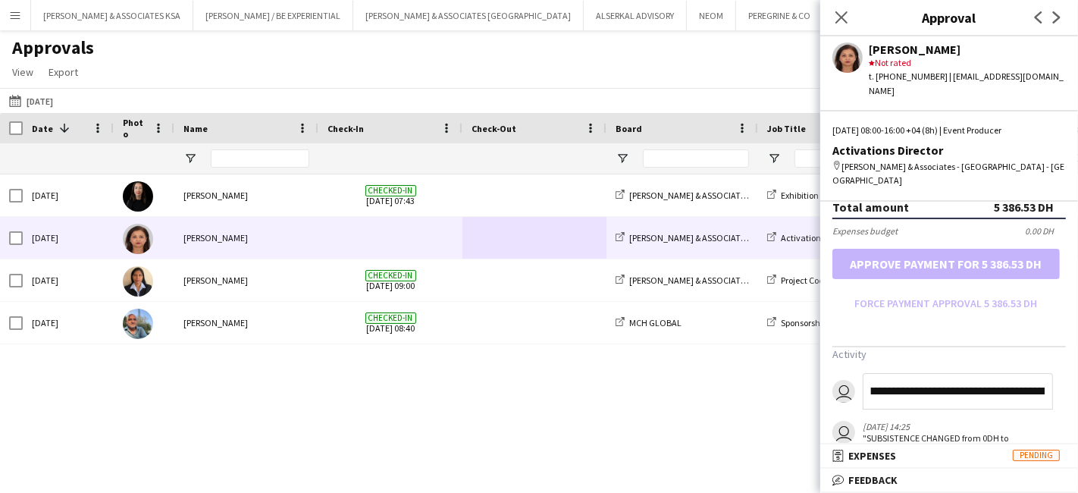
click at [1013, 373] on input "**********" at bounding box center [957, 391] width 190 height 36
type input "**********"
click at [837, 15] on icon "Close pop-in" at bounding box center [841, 17] width 14 height 14
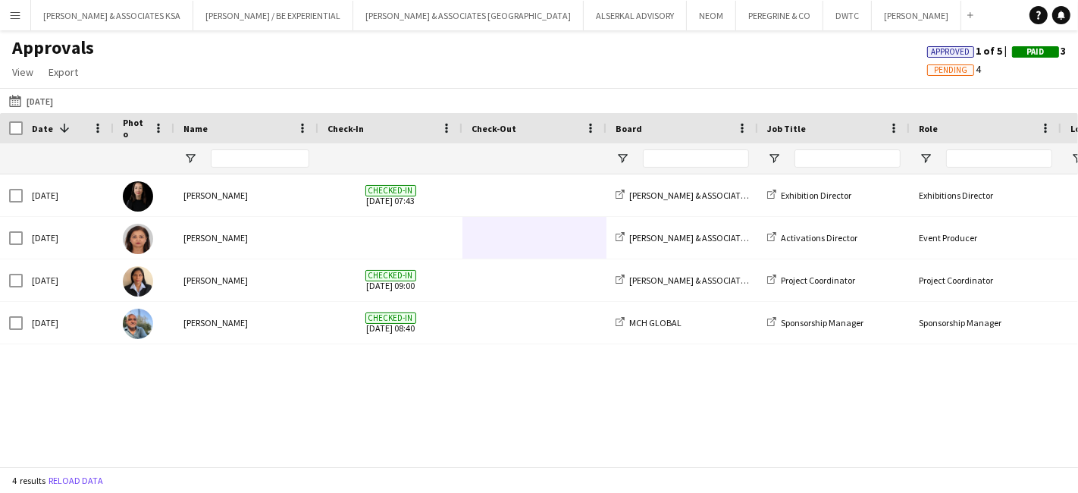
click at [15, 20] on app-icon "Menu" at bounding box center [15, 15] width 12 height 12
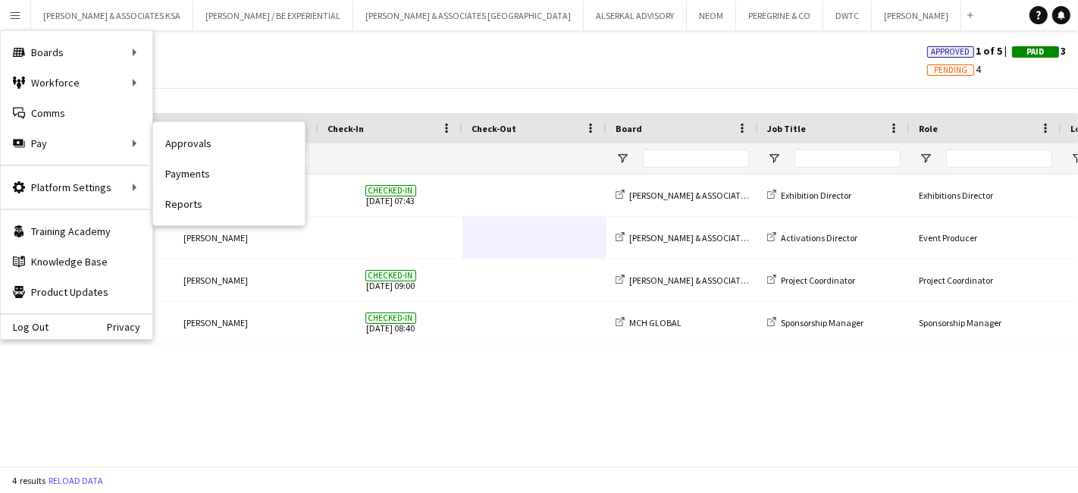
click at [219, 163] on link "Payments" at bounding box center [229, 173] width 152 height 30
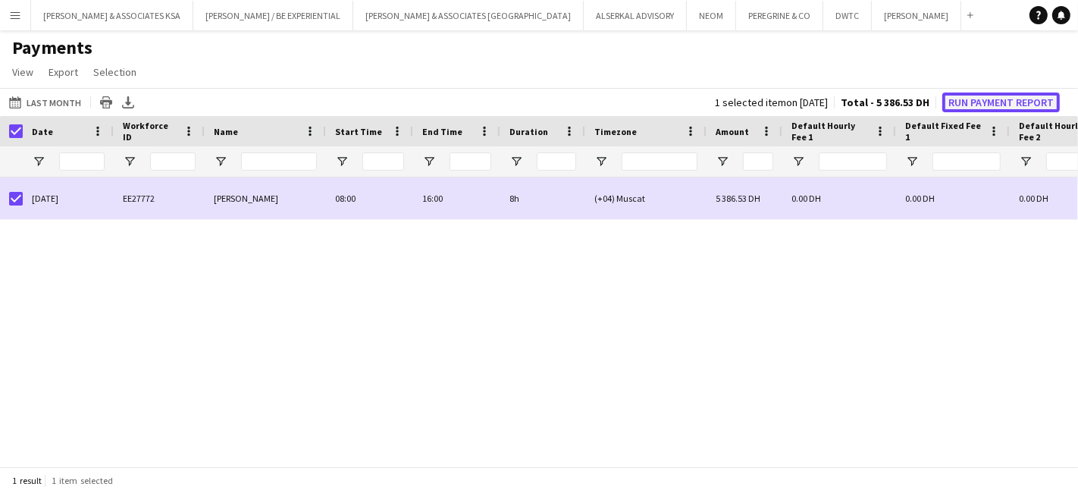
click at [1000, 107] on button "Run Payment Report" at bounding box center [1000, 102] width 117 height 20
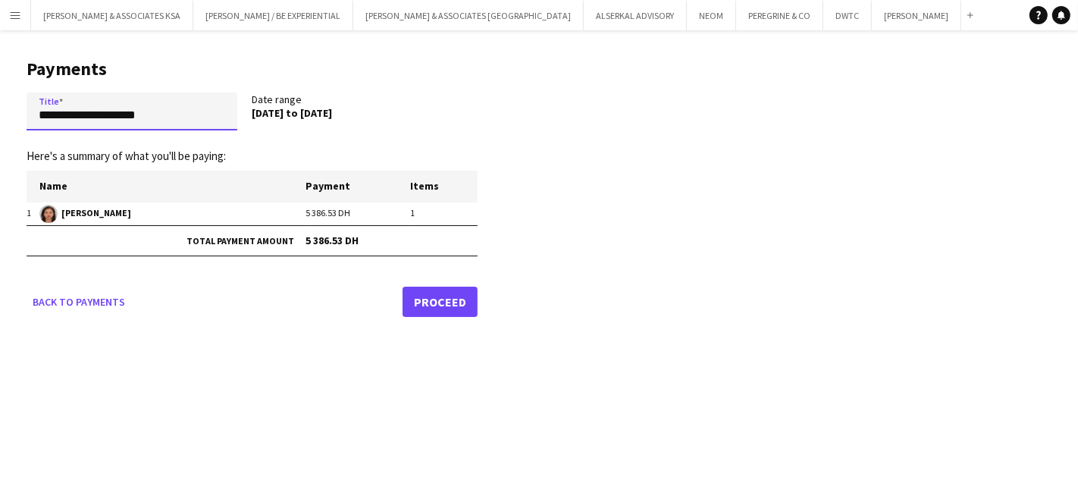
drag, startPoint x: 176, startPoint y: 121, endPoint x: 0, endPoint y: 102, distance: 176.8
click at [0, 102] on main "**********" at bounding box center [246, 184] width 493 height 309
paste input "**********"
type input "**********"
click at [442, 299] on link "Proceed" at bounding box center [439, 301] width 75 height 30
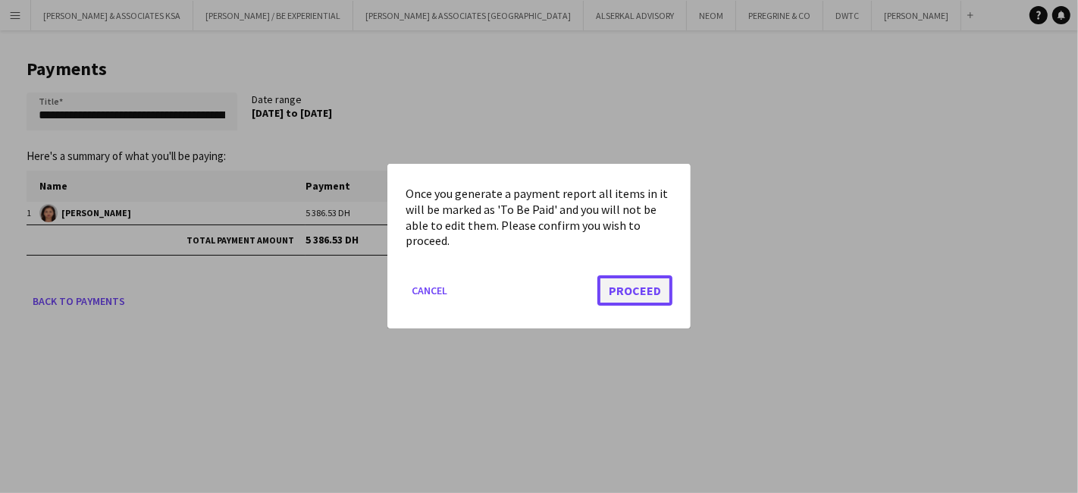
click at [621, 291] on button "Proceed" at bounding box center [634, 291] width 75 height 30
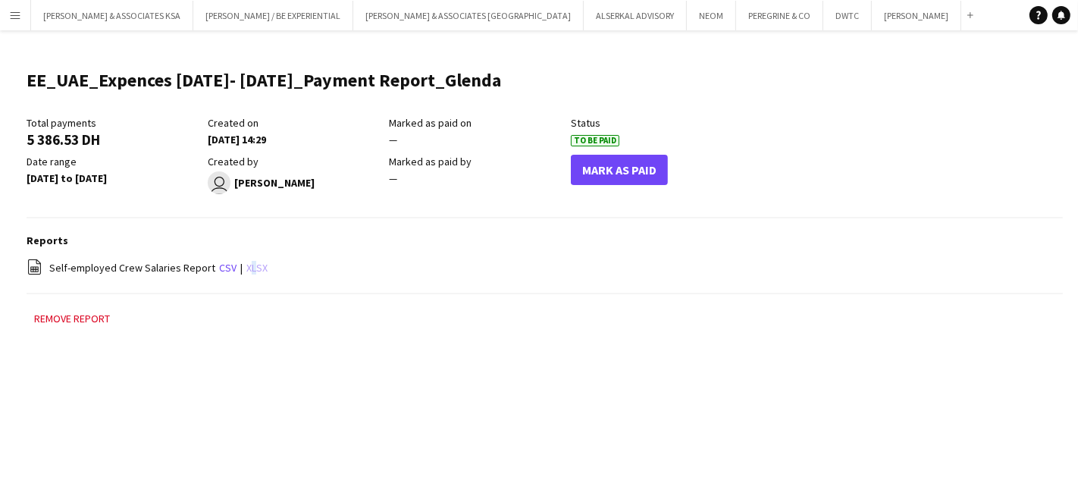
click at [246, 267] on link "xlsx" at bounding box center [256, 268] width 21 height 14
